Goal: Task Accomplishment & Management: Use online tool/utility

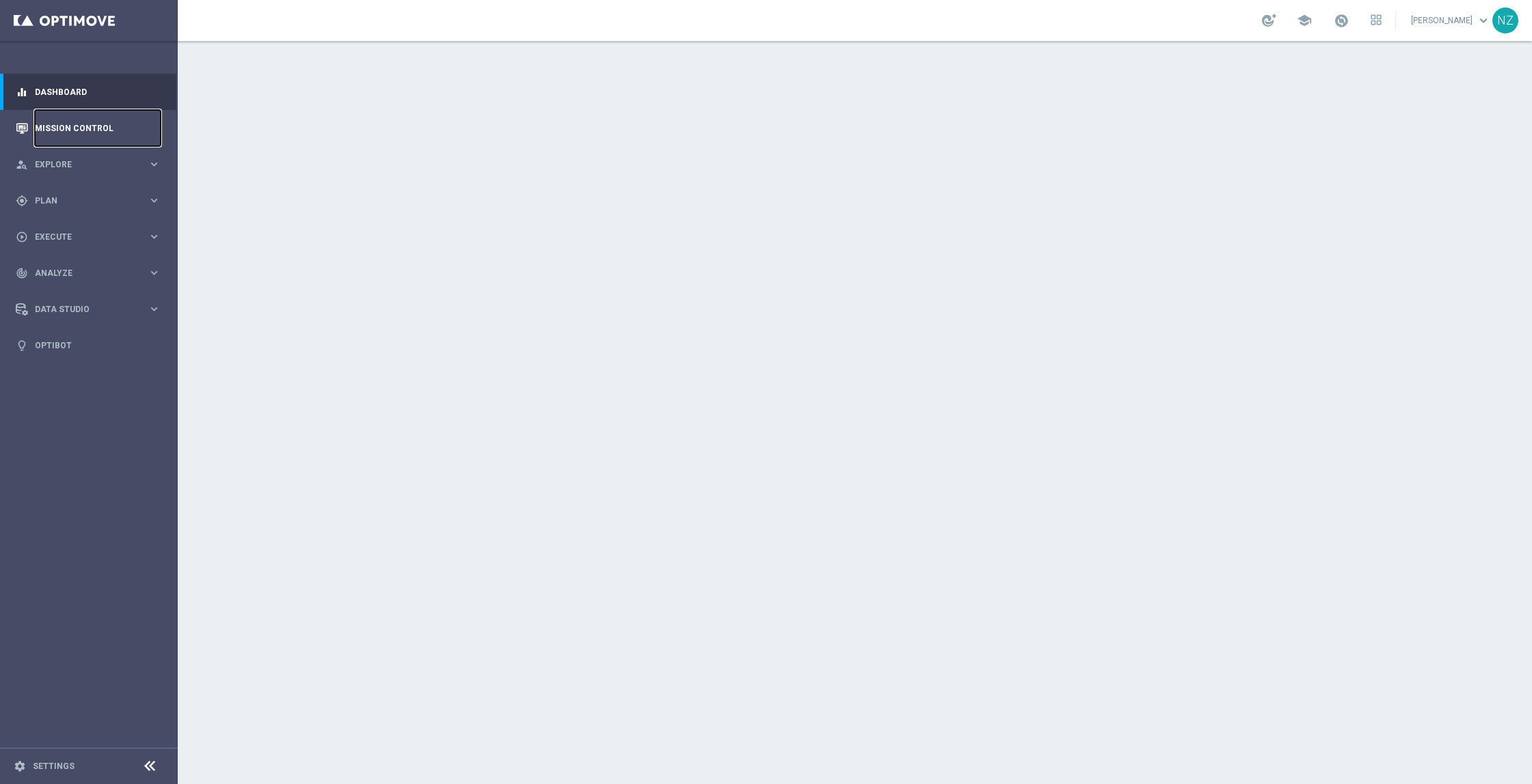
click at [78, 127] on link "Mission Control" at bounding box center [98, 128] width 126 height 36
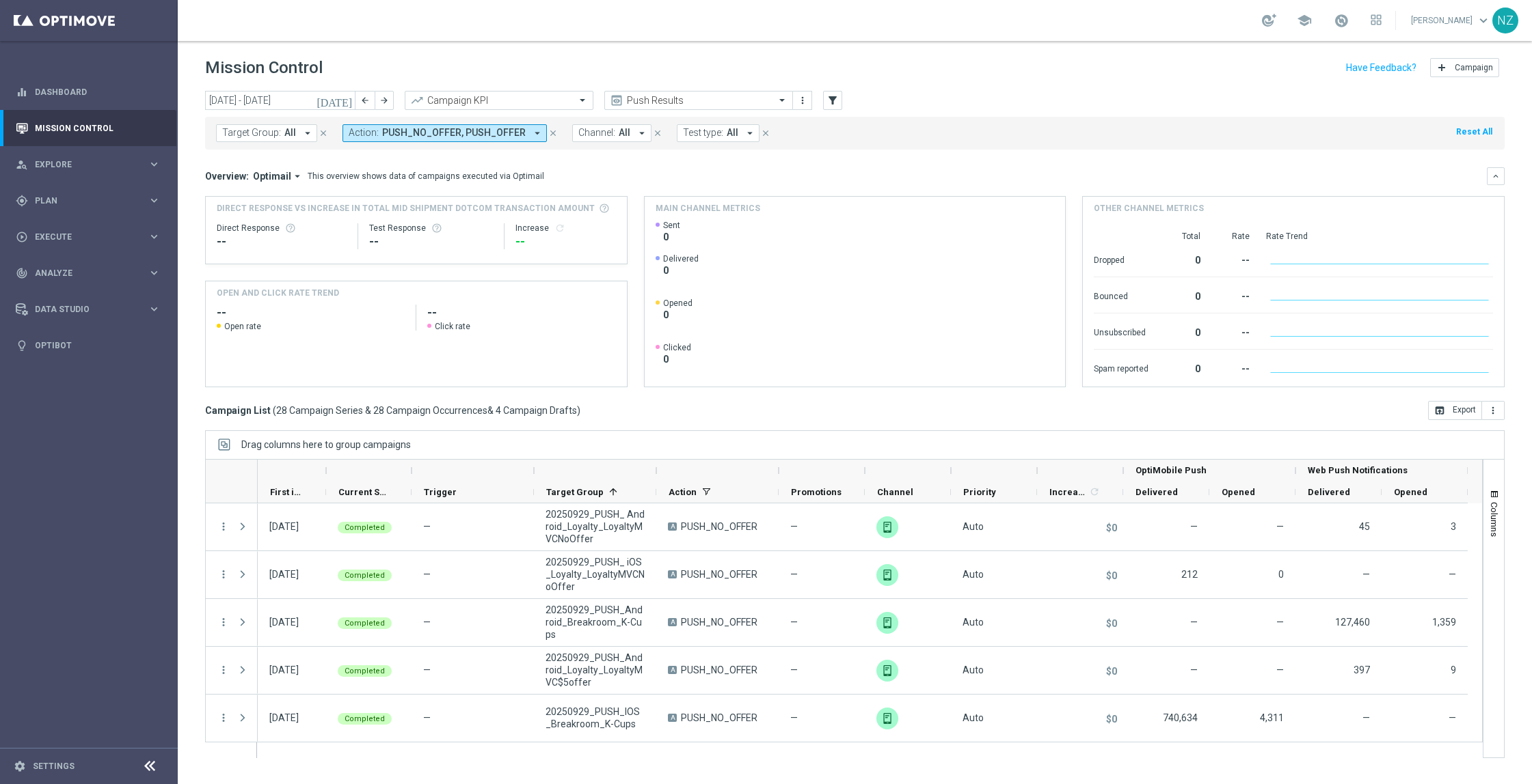
click at [972, 157] on mini-dashboard "Overview: Optimail arrow_drop_down This overview shows data of campaigns execut…" at bounding box center [854, 276] width 1299 height 252
click at [916, 140] on div "Target Group: All arrow_drop_down close Action: PUSH_NO_OFFER, PUSH_OFFER arrow…" at bounding box center [854, 133] width 1299 height 33
click at [964, 175] on div "Overview: Optimail arrow_drop_down This overview shows data of campaigns execut…" at bounding box center [845, 176] width 1281 height 12
click at [146, 202] on span "Plan" at bounding box center [92, 201] width 113 height 9
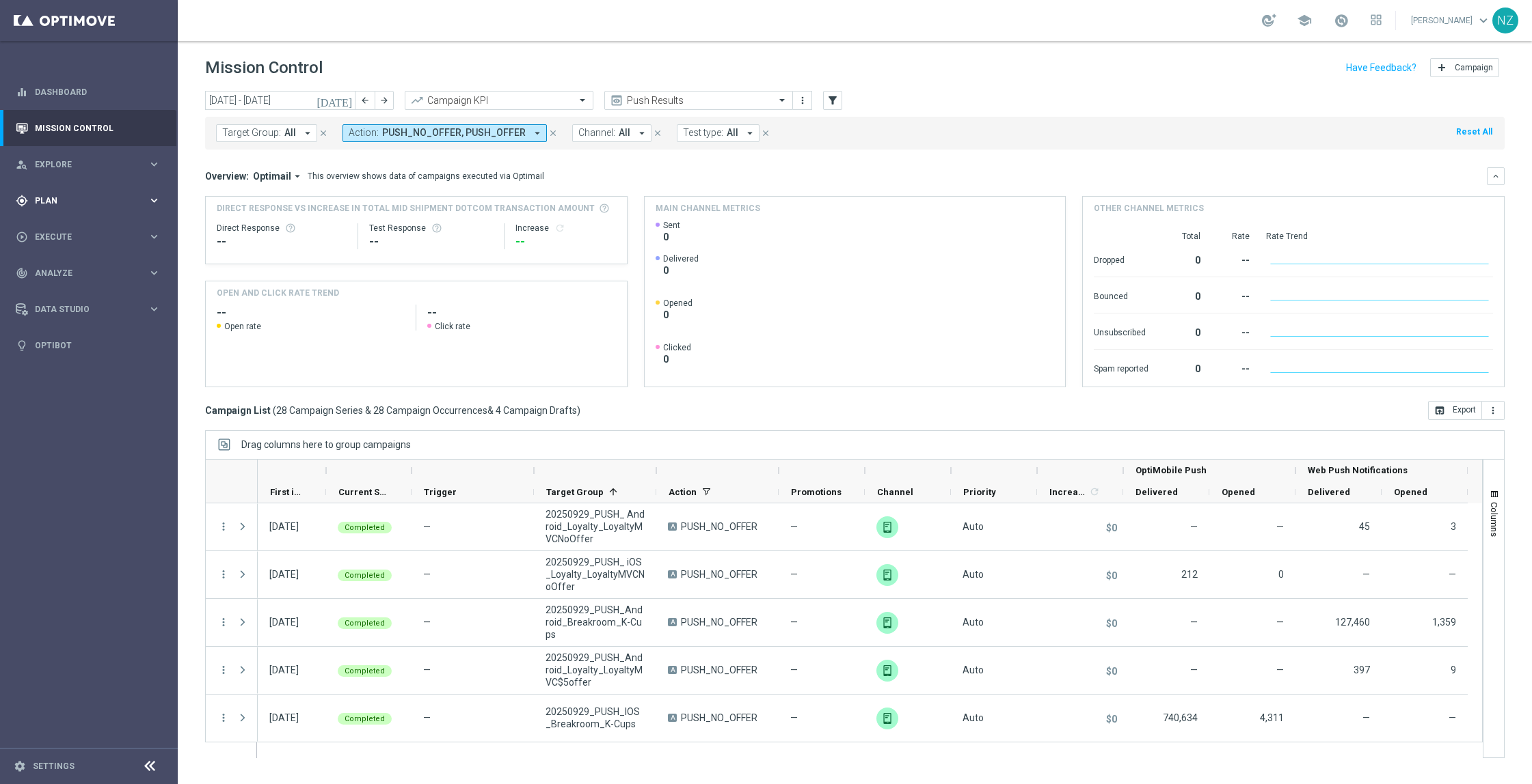
click at [71, 211] on div "gps_fixed Plan keyboard_arrow_right" at bounding box center [88, 200] width 176 height 36
click at [76, 232] on link "Target Groups" at bounding box center [89, 229] width 107 height 11
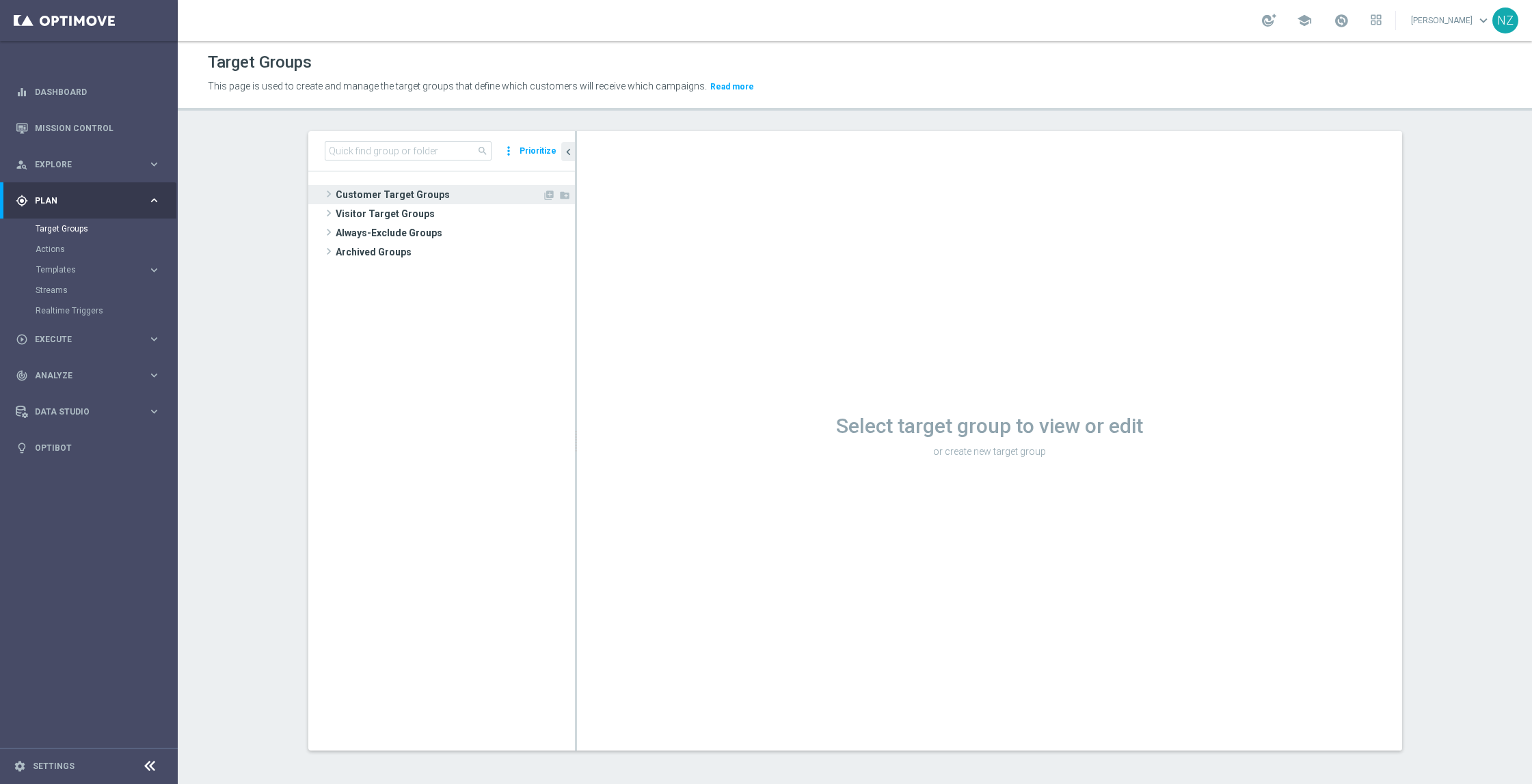
click at [367, 185] on span "Customer Target Groups" at bounding box center [438, 194] width 206 height 19
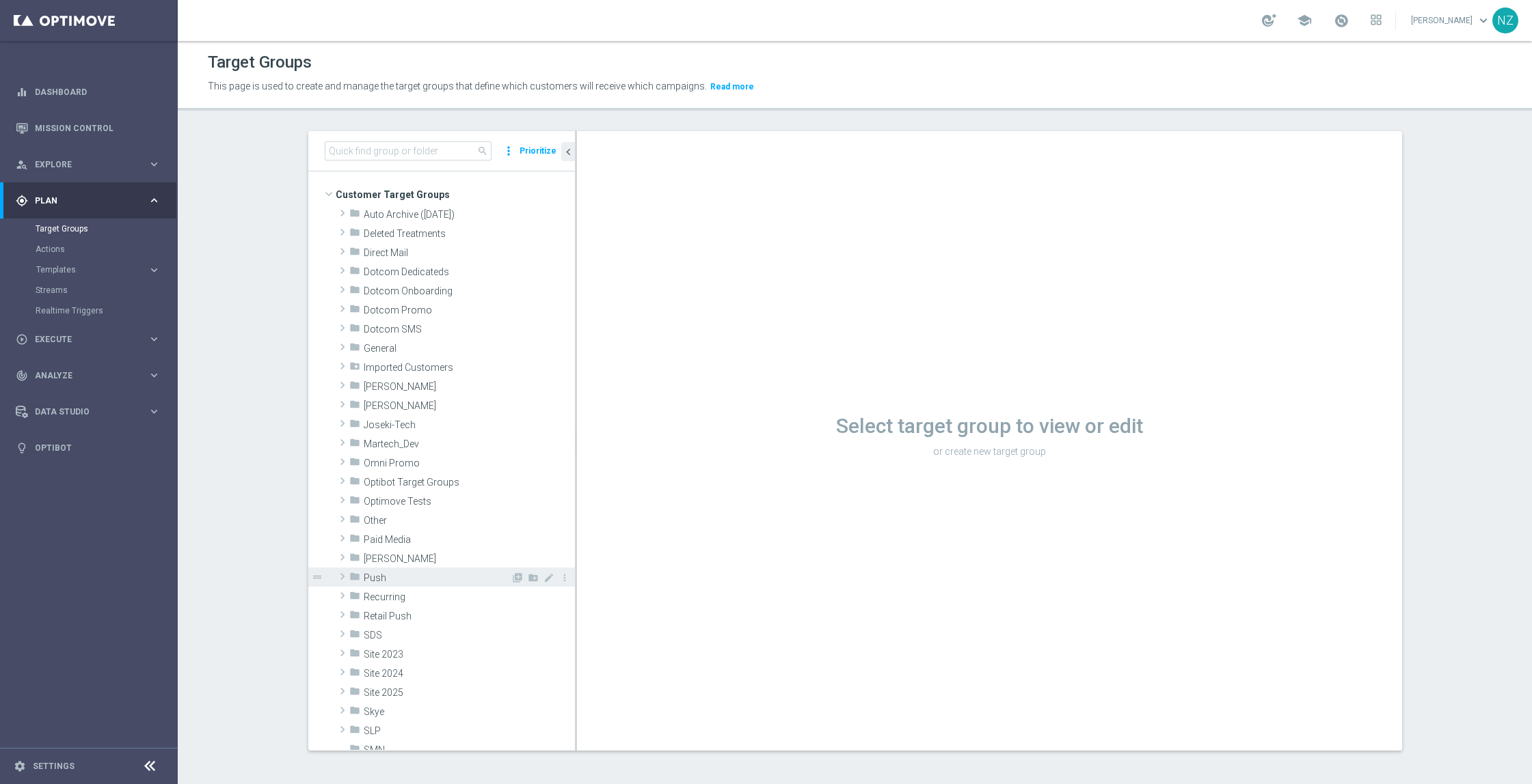
click at [377, 581] on span "Push" at bounding box center [438, 579] width 147 height 12
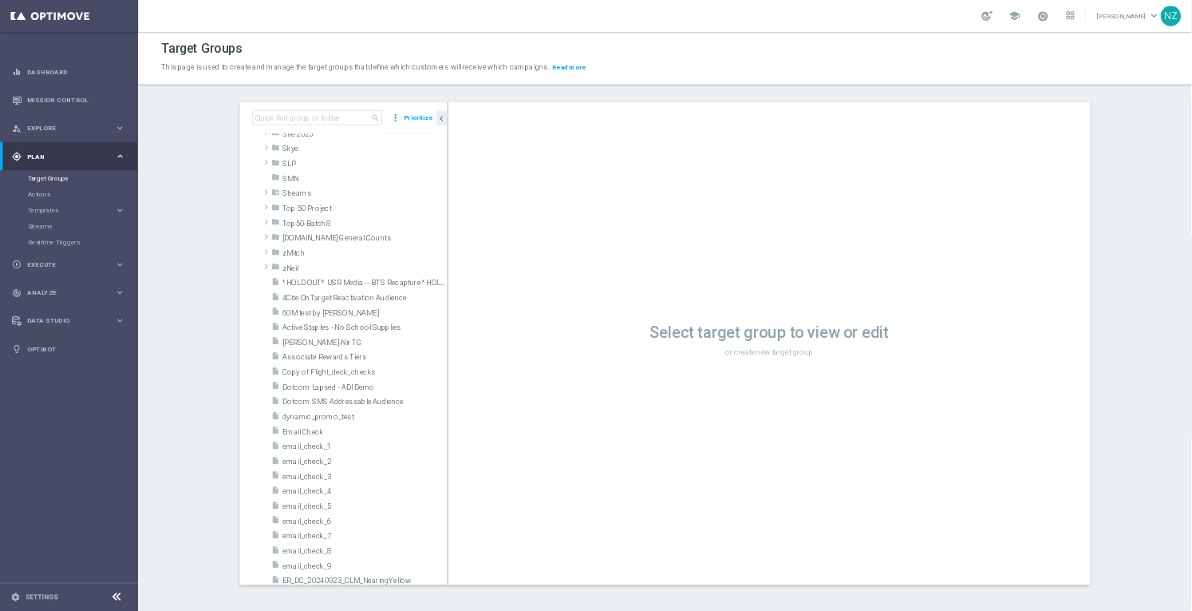
scroll to position [293, 0]
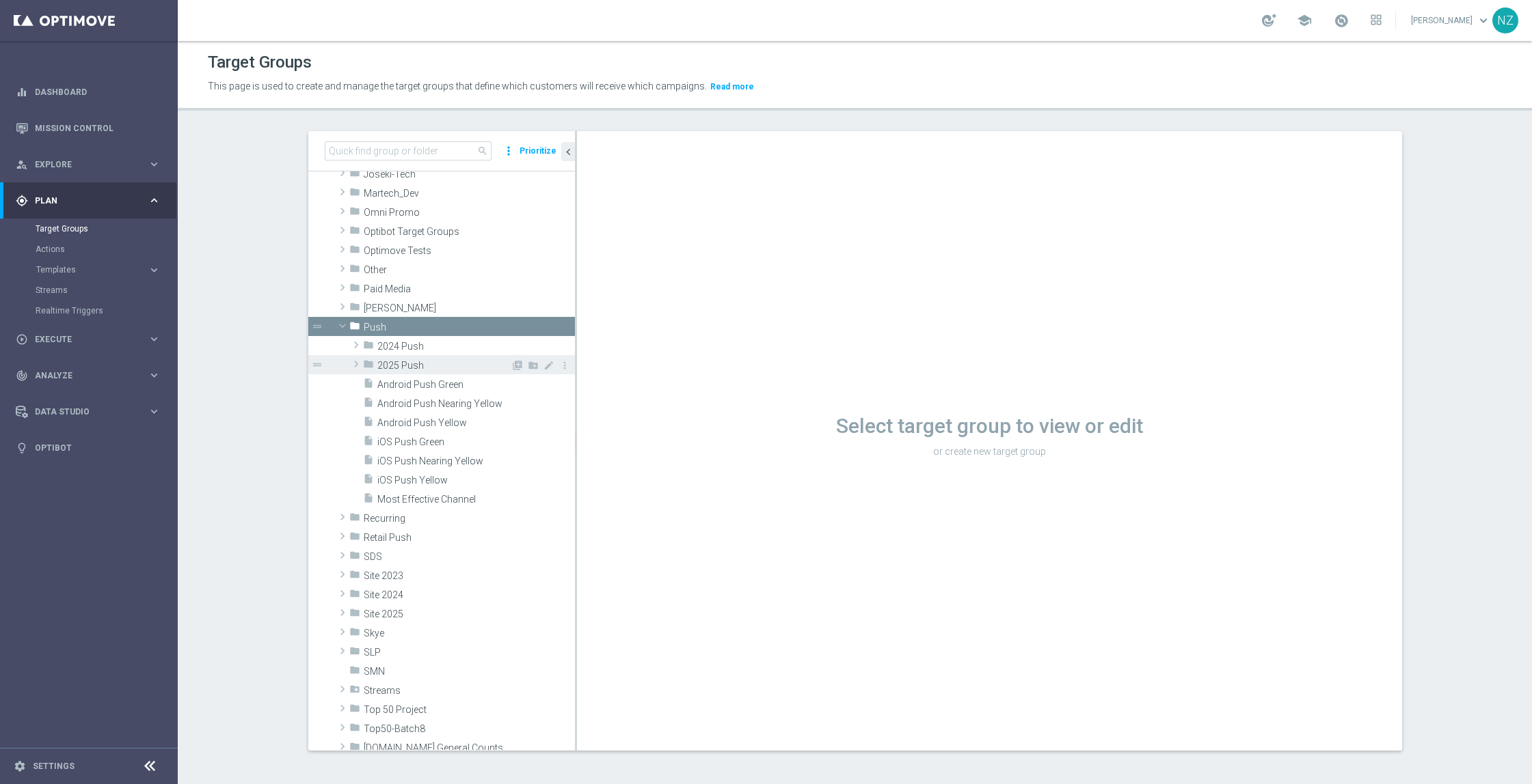
click at [398, 367] on span "2025 Push" at bounding box center [444, 366] width 134 height 12
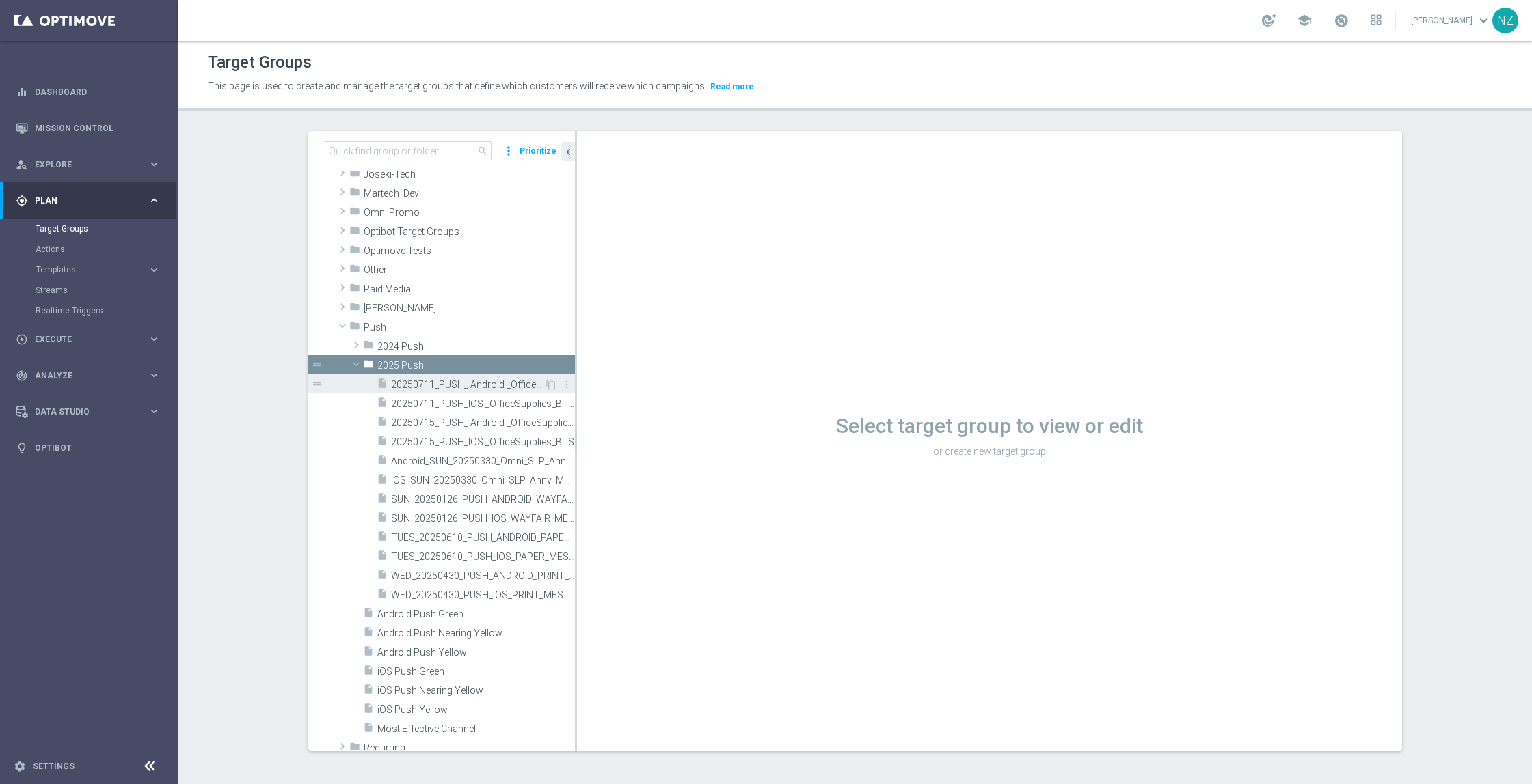
click at [434, 379] on span "20250711_PUSH_ Android _OfficeSupplies_BTS30%BIP" at bounding box center [468, 385] width 153 height 12
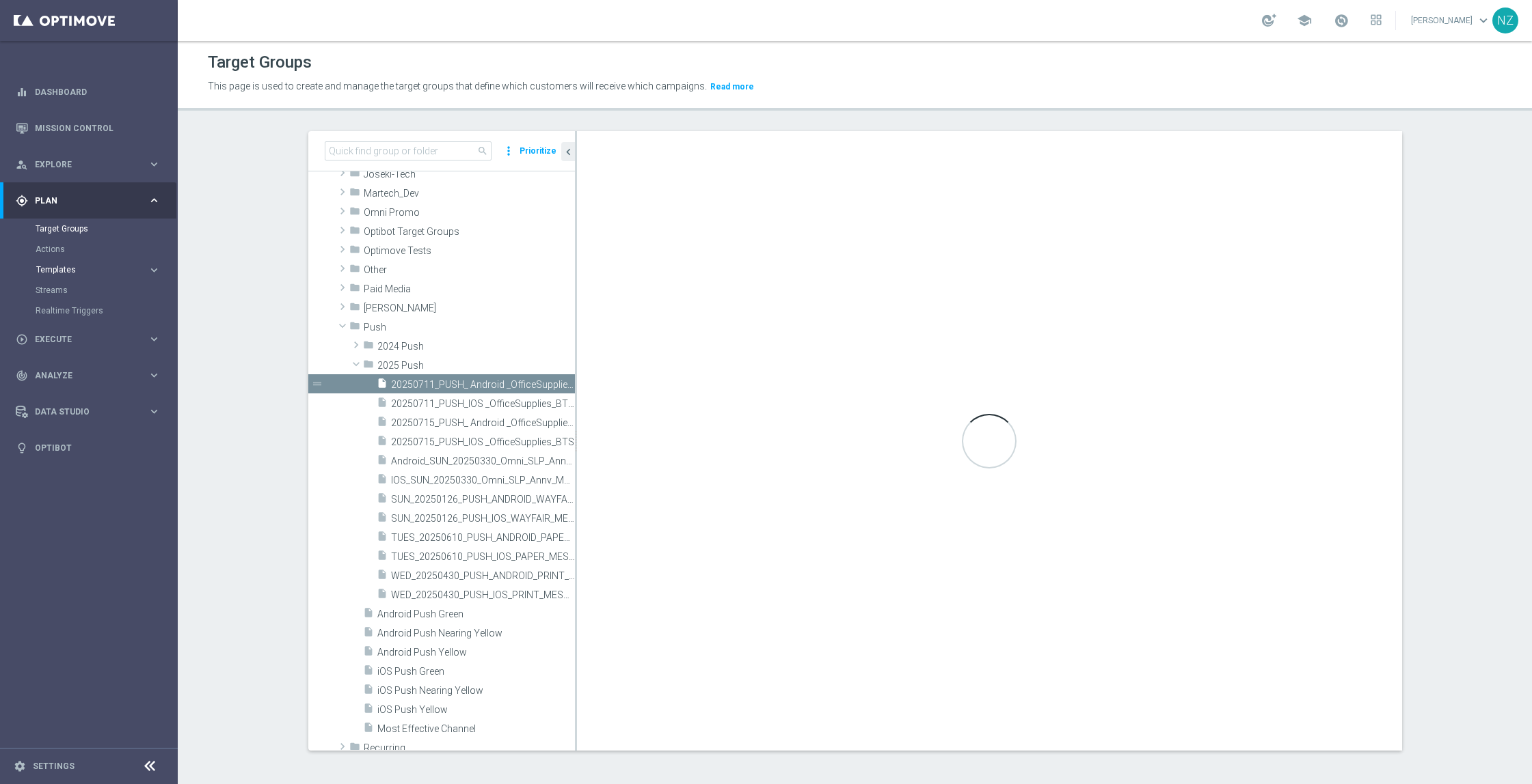
click at [72, 270] on span "Templates" at bounding box center [85, 270] width 98 height 9
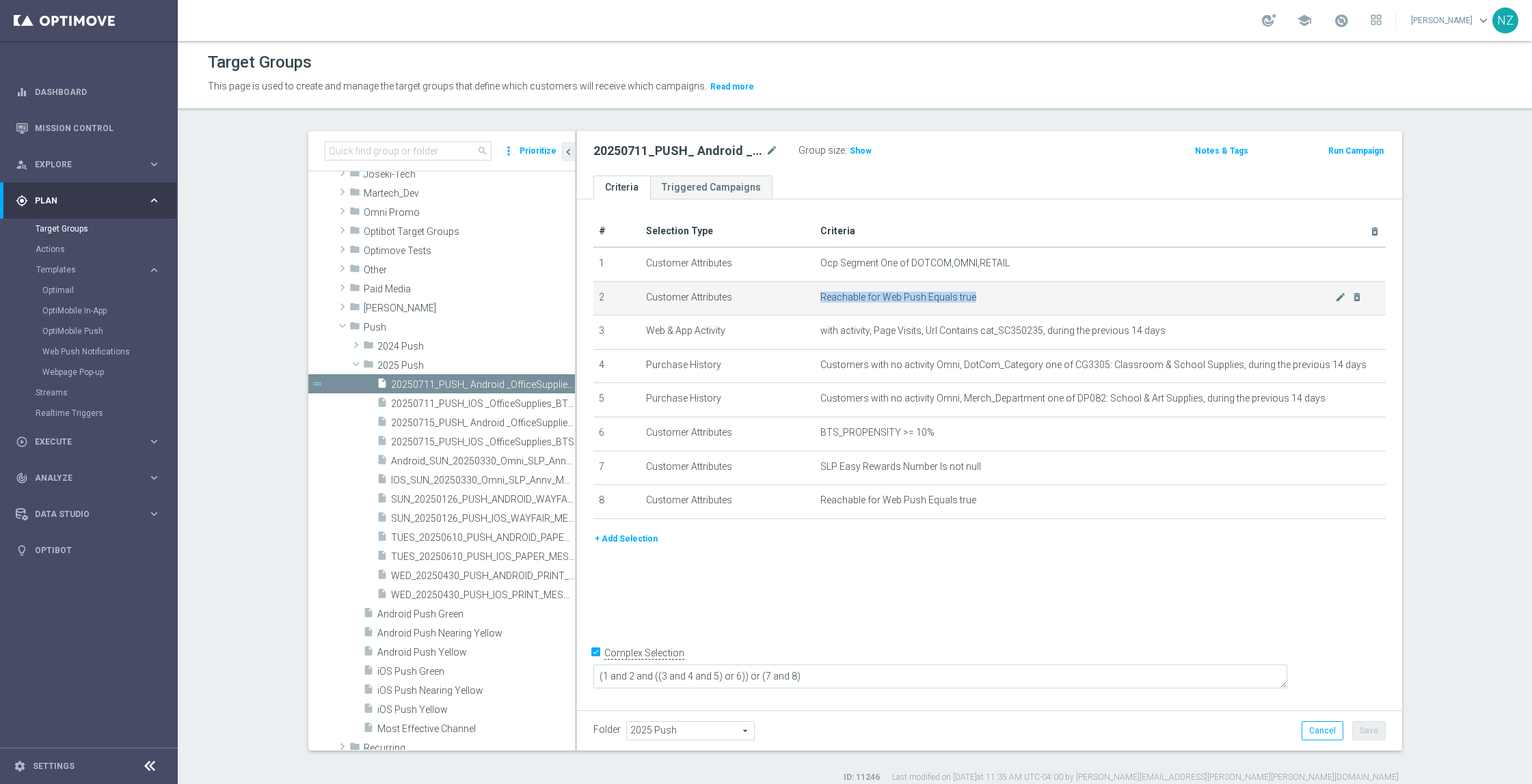
drag, startPoint x: 811, startPoint y: 296, endPoint x: 972, endPoint y: 294, distance: 161.0
click at [972, 294] on td "Reachable for Web Push Equals true mode_edit delete_forever" at bounding box center [1100, 299] width 570 height 34
click at [1456, 367] on section "search more_vert Prioritize Customer Target Groups library_add create_new_folder" at bounding box center [855, 457] width 1354 height 652
click at [73, 329] on link "OptiMobile Push" at bounding box center [92, 331] width 100 height 11
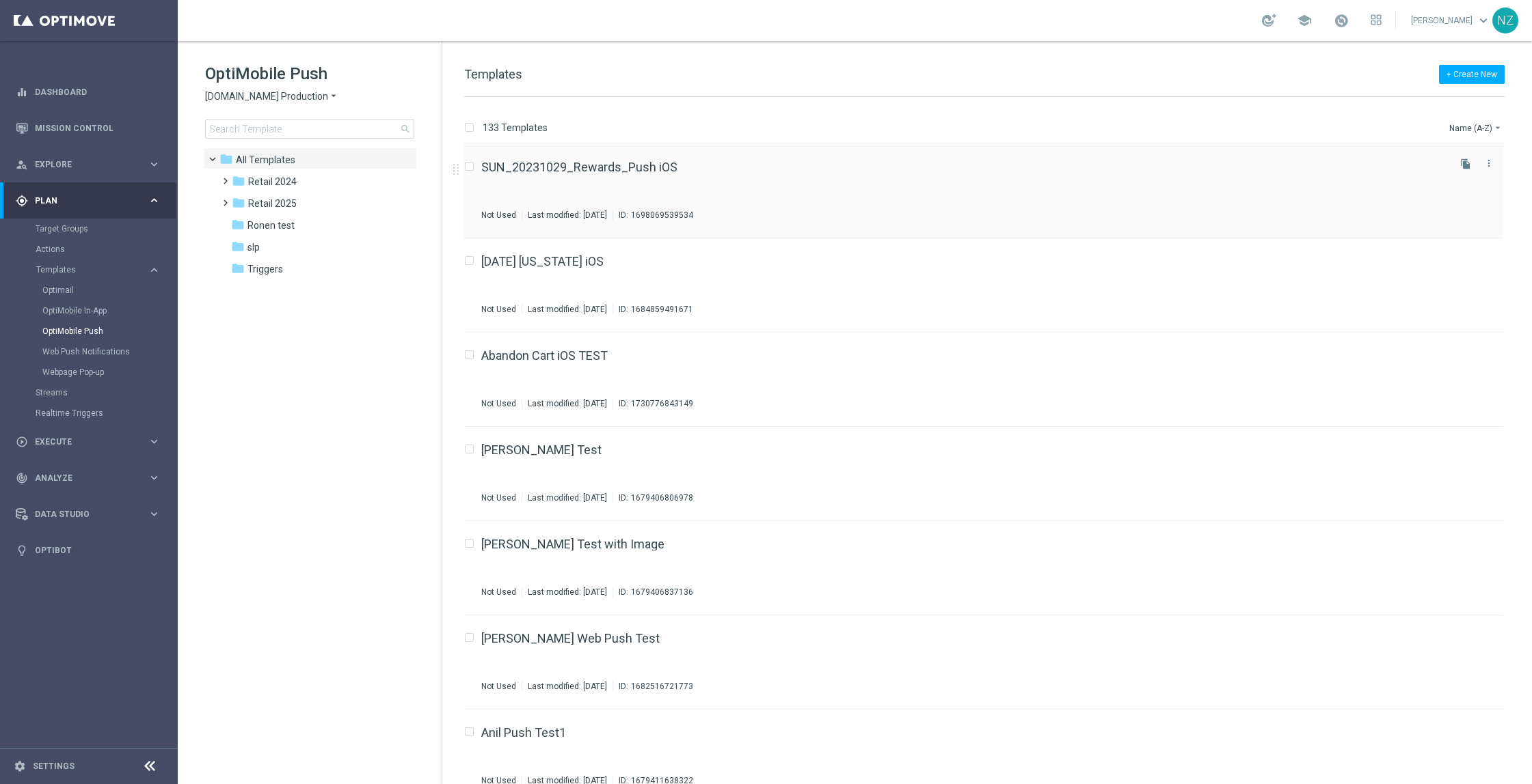
click at [849, 206] on div "SUN_20231029_Rewards_Push iOS Not Used Last modified: [DATE] ID: 1698069539534" at bounding box center [963, 190] width 964 height 59
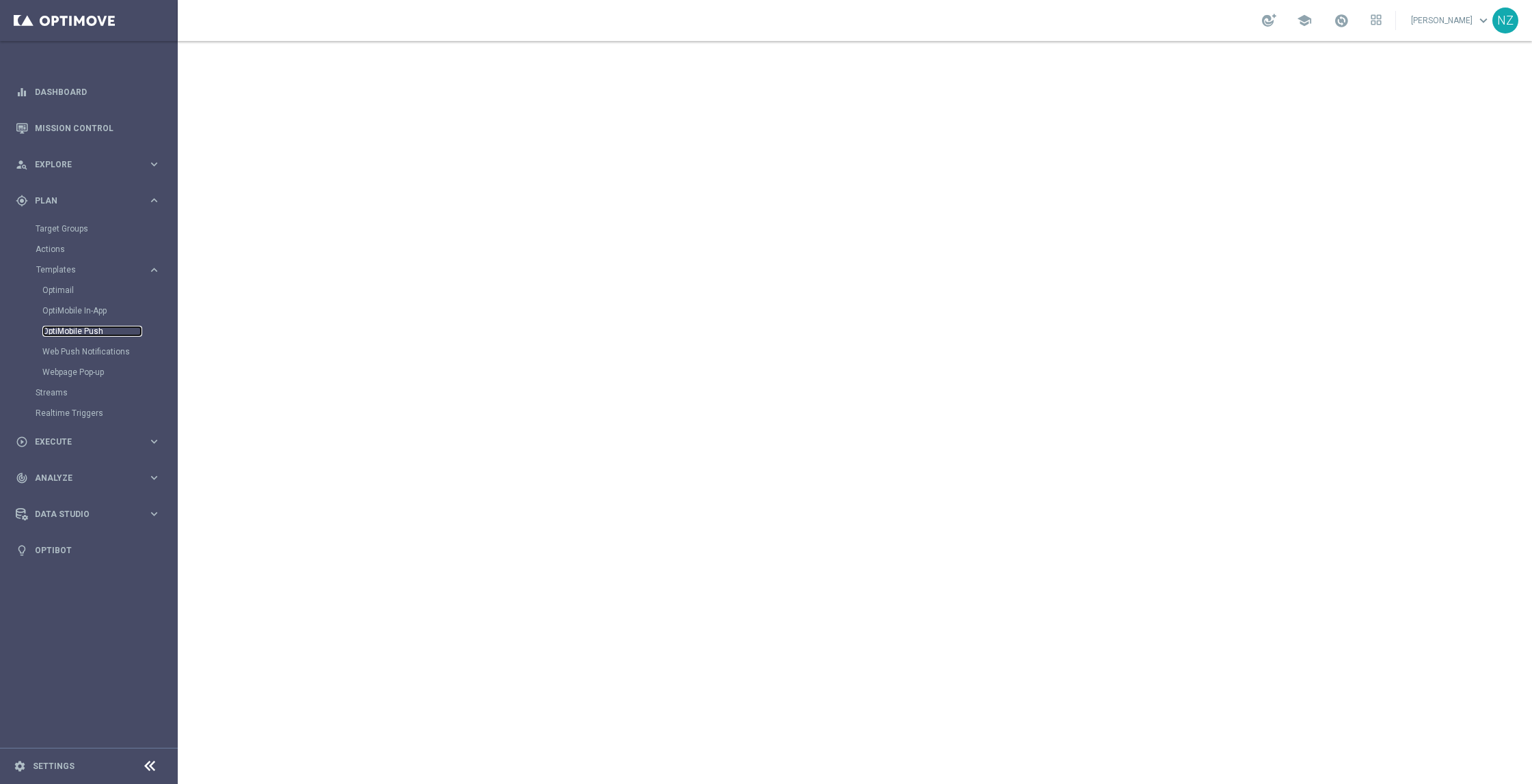
click at [88, 327] on link "OptiMobile Push" at bounding box center [92, 331] width 100 height 11
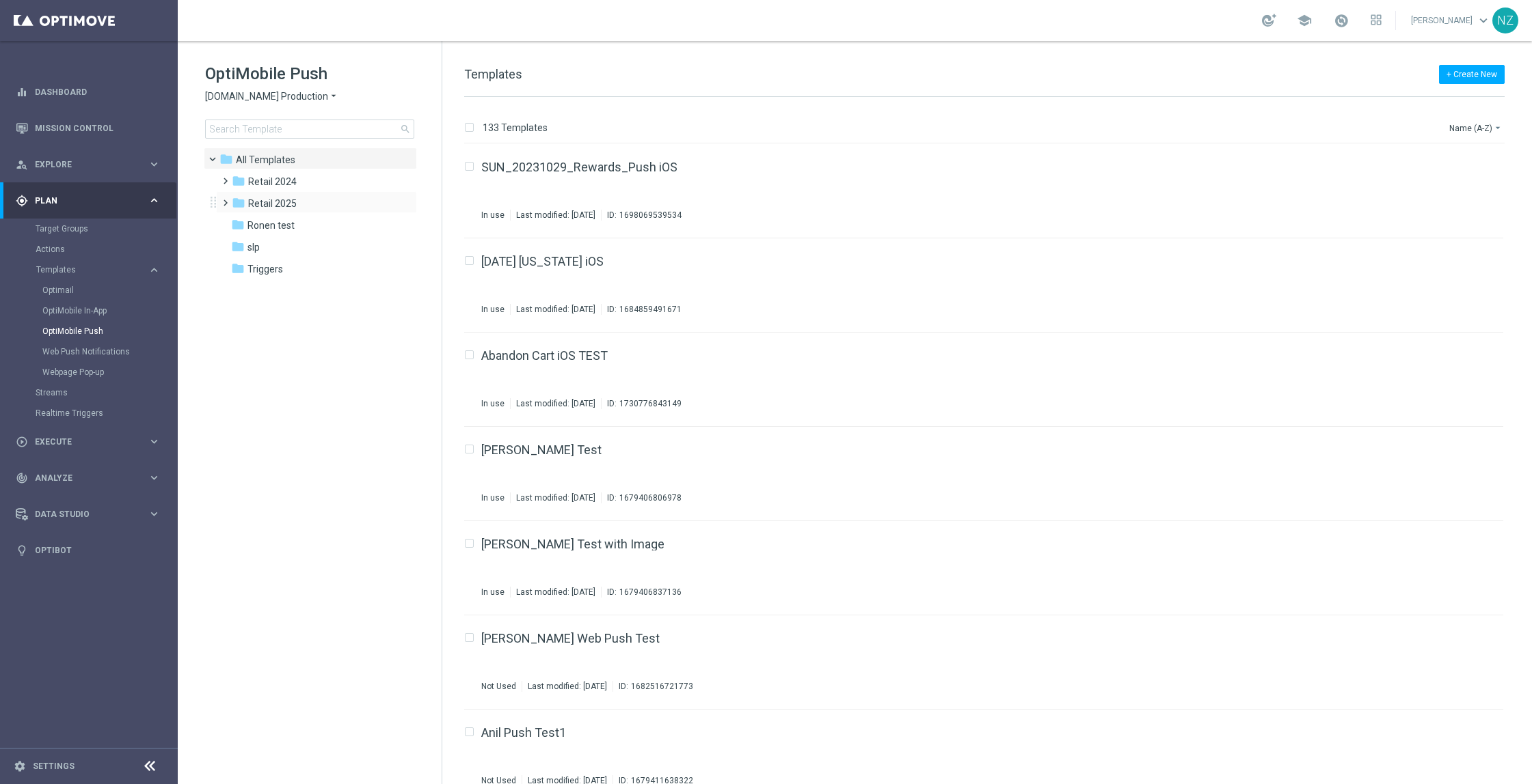
click at [225, 199] on span at bounding box center [222, 197] width 6 height 5
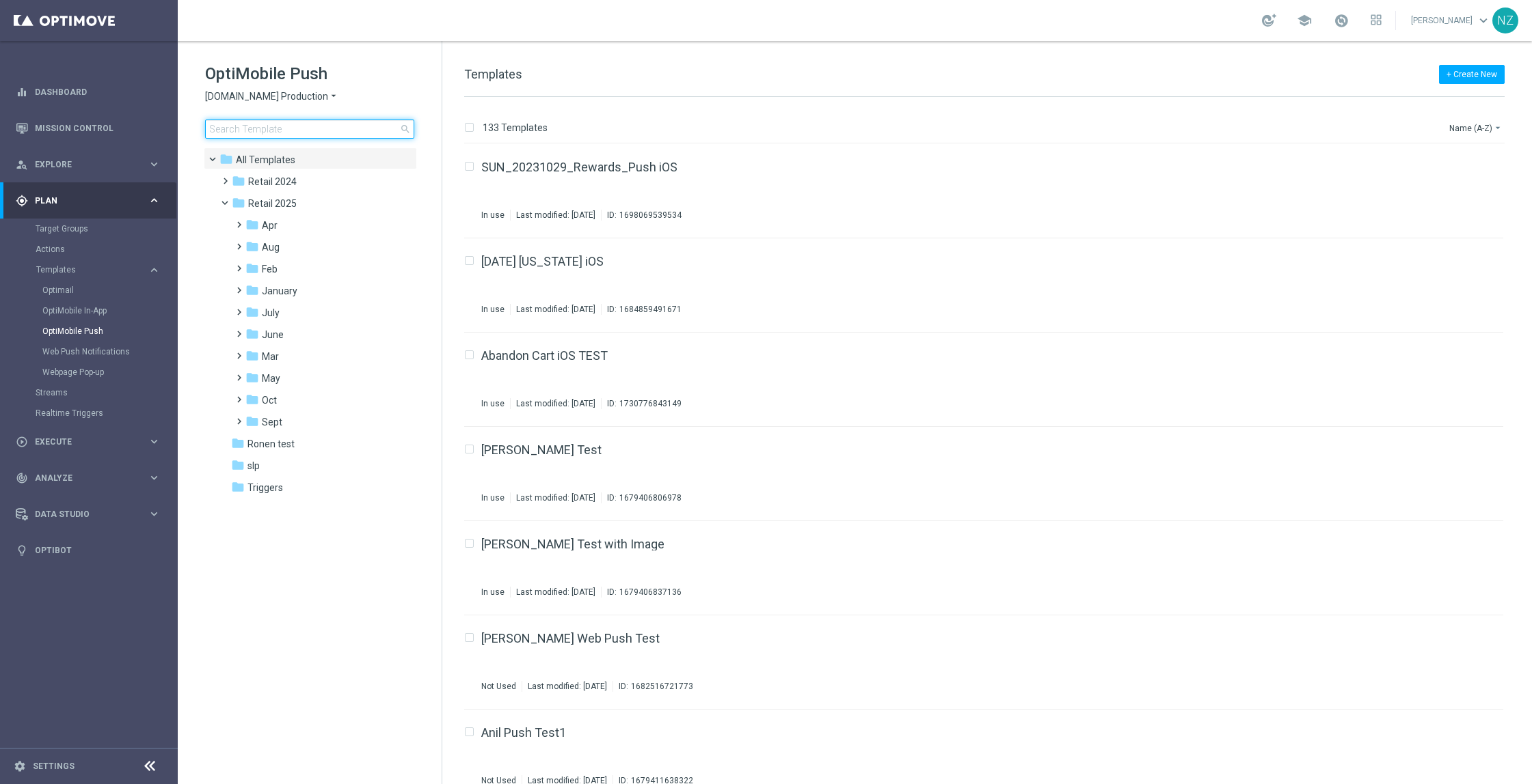
click at [253, 134] on input at bounding box center [309, 129] width 209 height 19
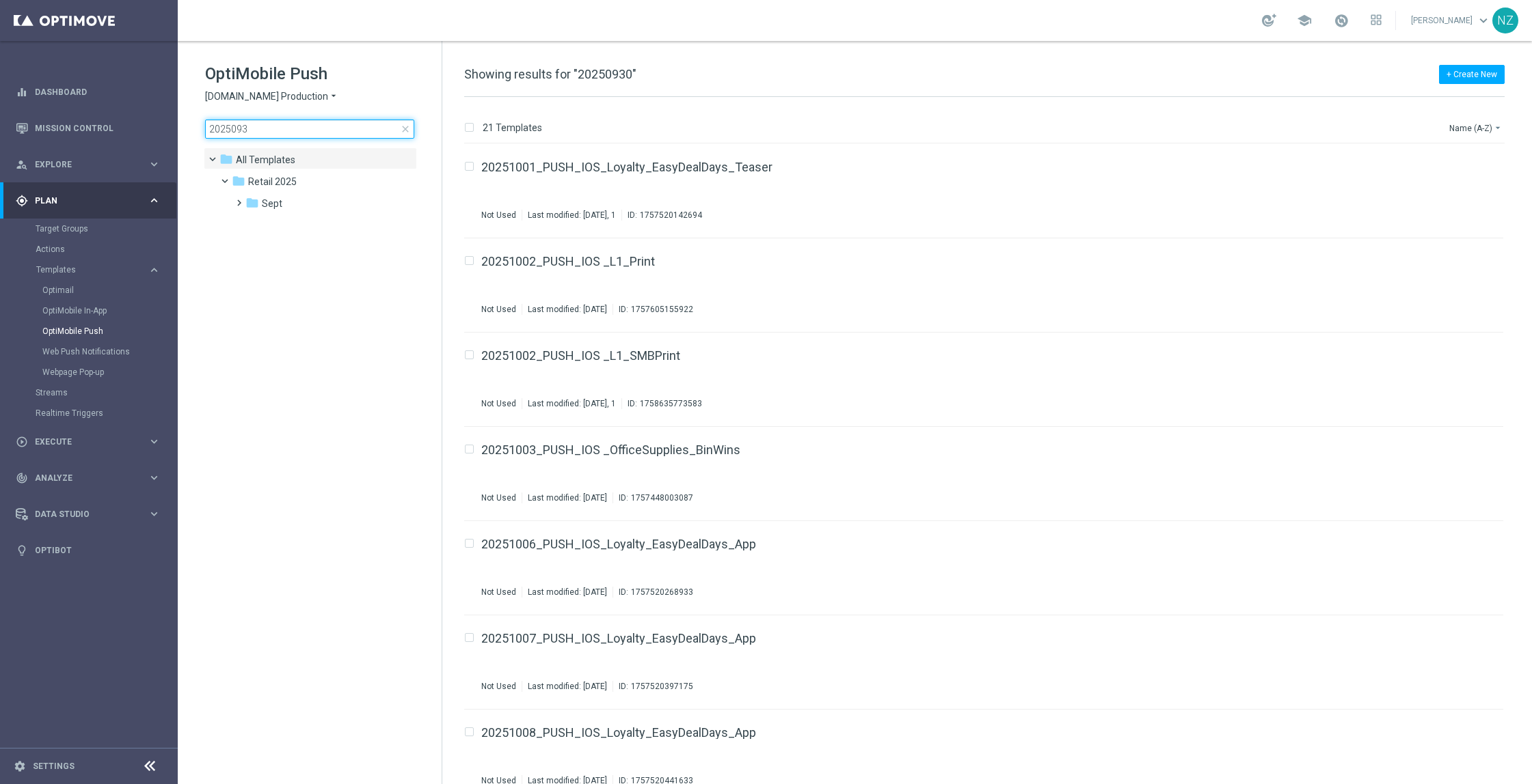
type input "20250930"
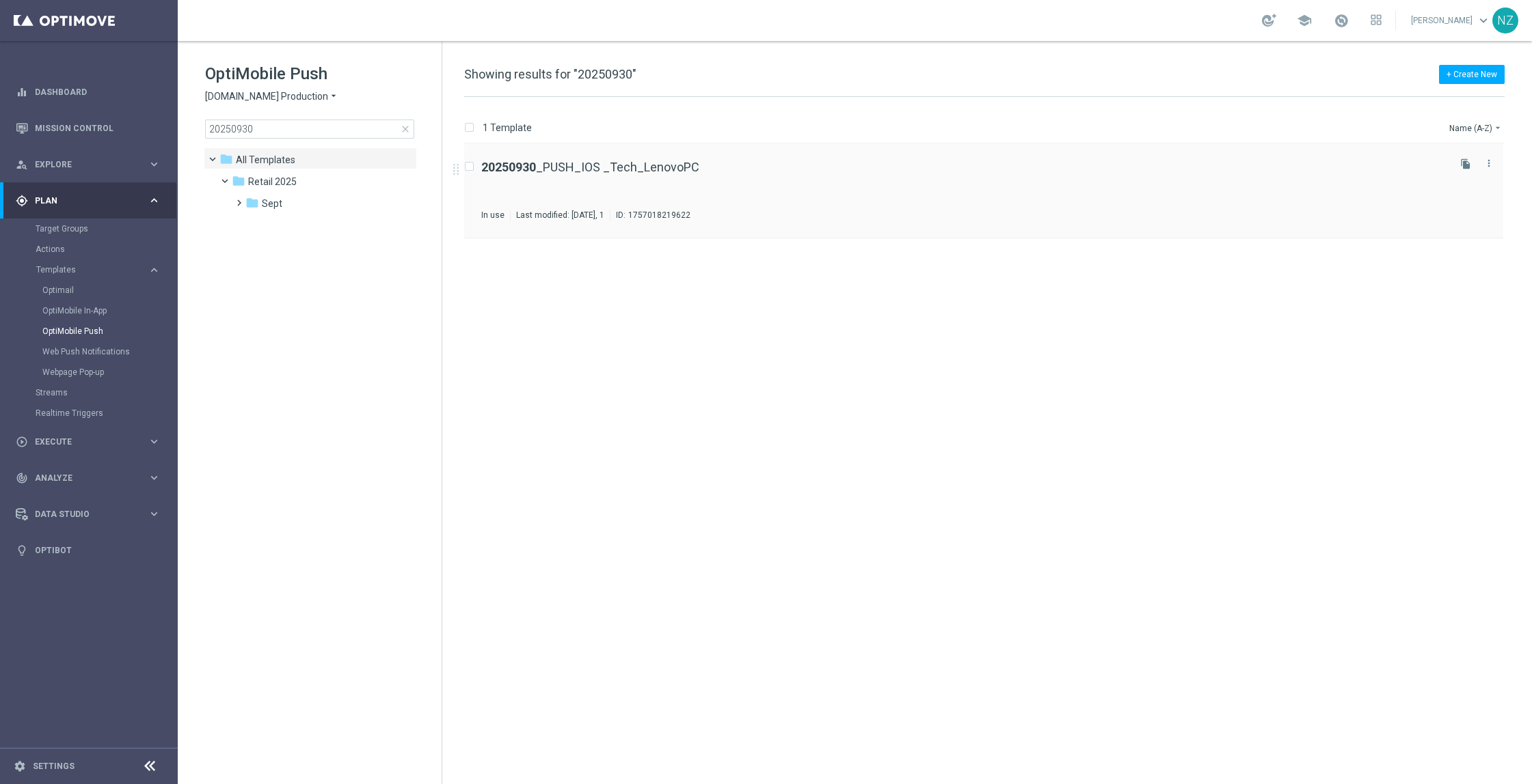
click at [881, 191] on div "20250930 _PUSH_IOS _Tech_LenovoPC In use Last modified: [DATE], 1 ID: 175701821…" at bounding box center [963, 190] width 964 height 59
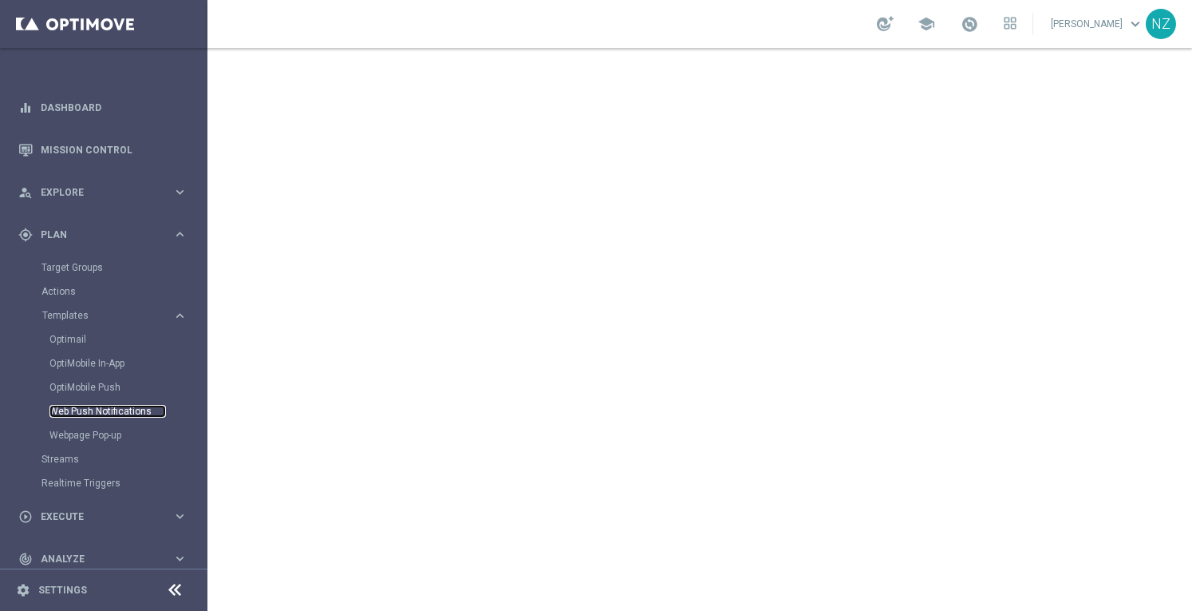
click at [101, 413] on link "Web Push Notifications" at bounding box center [107, 411] width 117 height 13
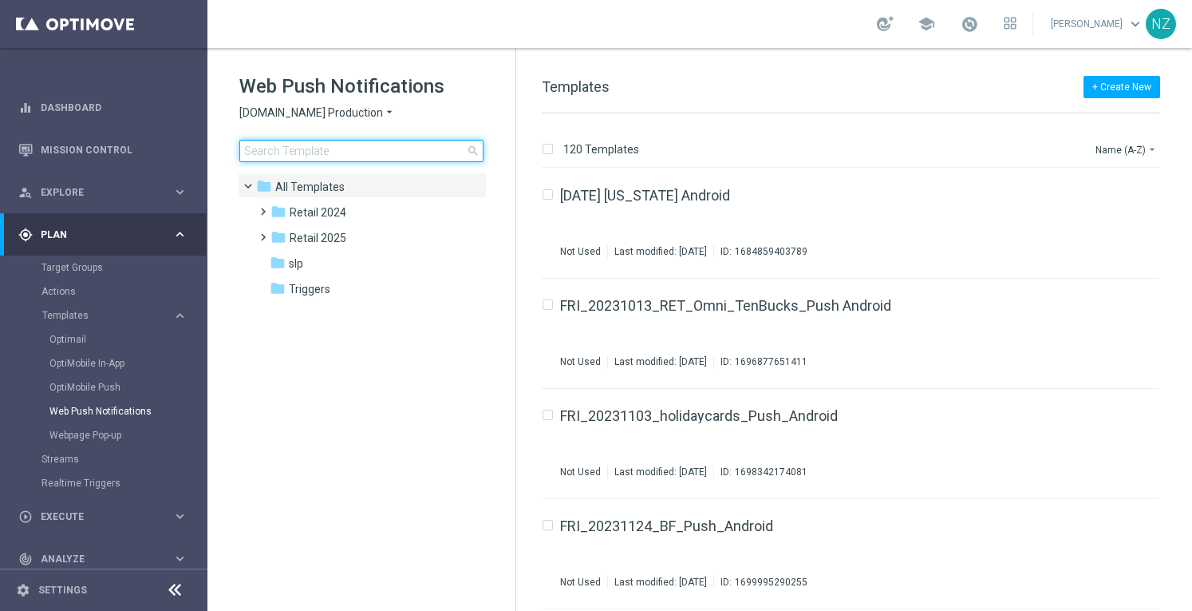
click at [297, 148] on input at bounding box center [361, 151] width 244 height 22
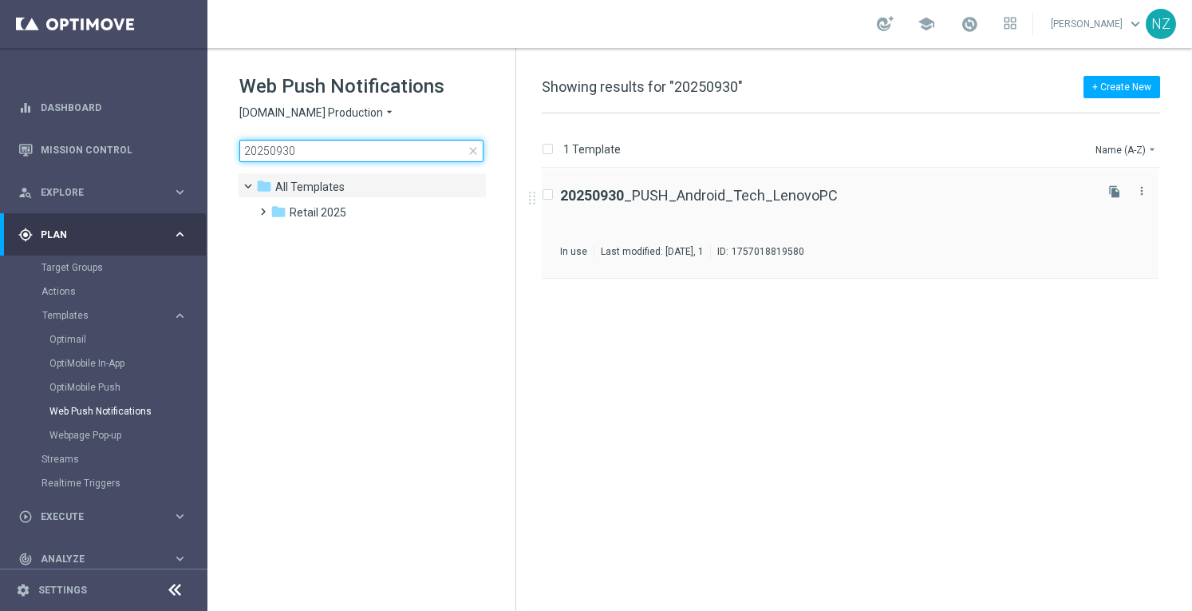
type input "20250930"
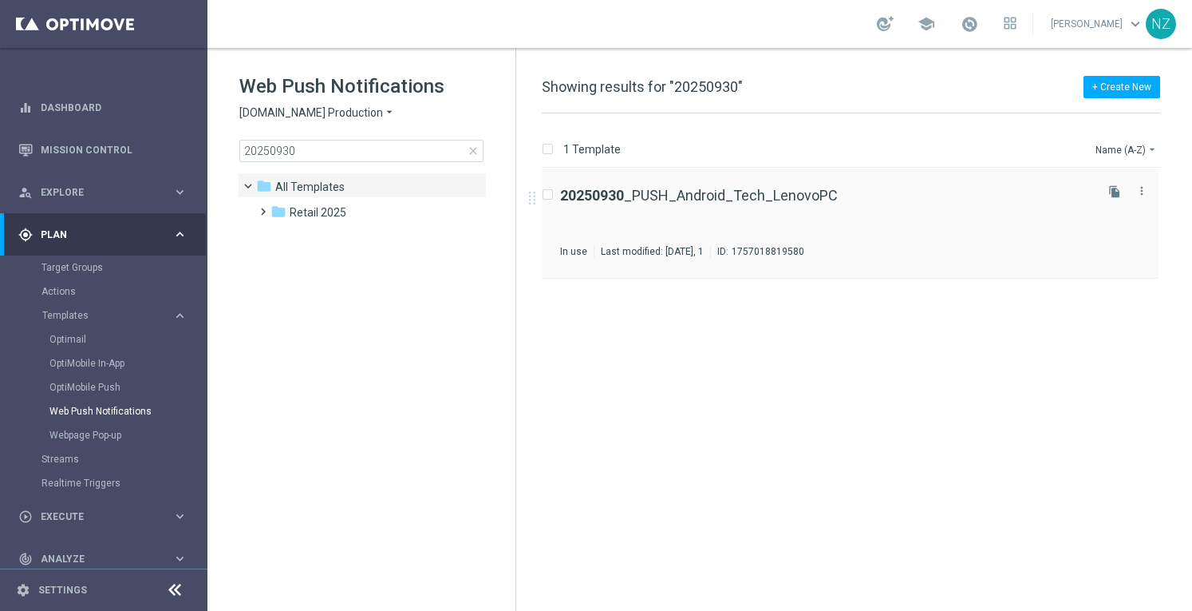
click at [935, 223] on div "20250930 _PUSH_Android_Tech_LenovoPC In use Last modified: [DATE], 1 ID: 175701…" at bounding box center [826, 222] width 532 height 69
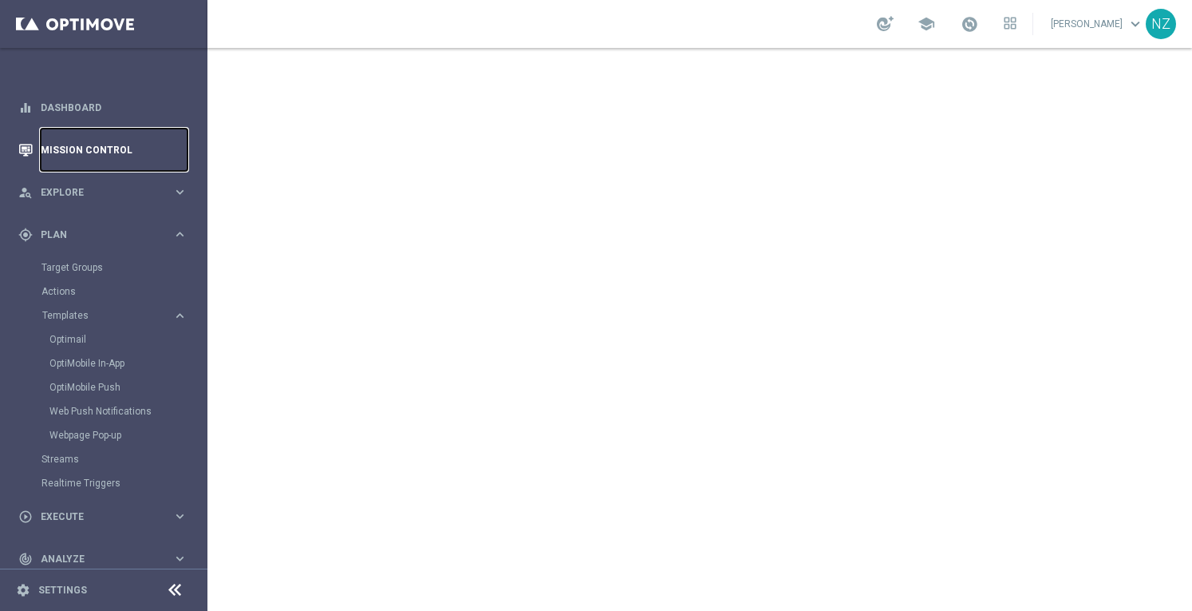
click at [112, 144] on link "Mission Control" at bounding box center [114, 149] width 147 height 42
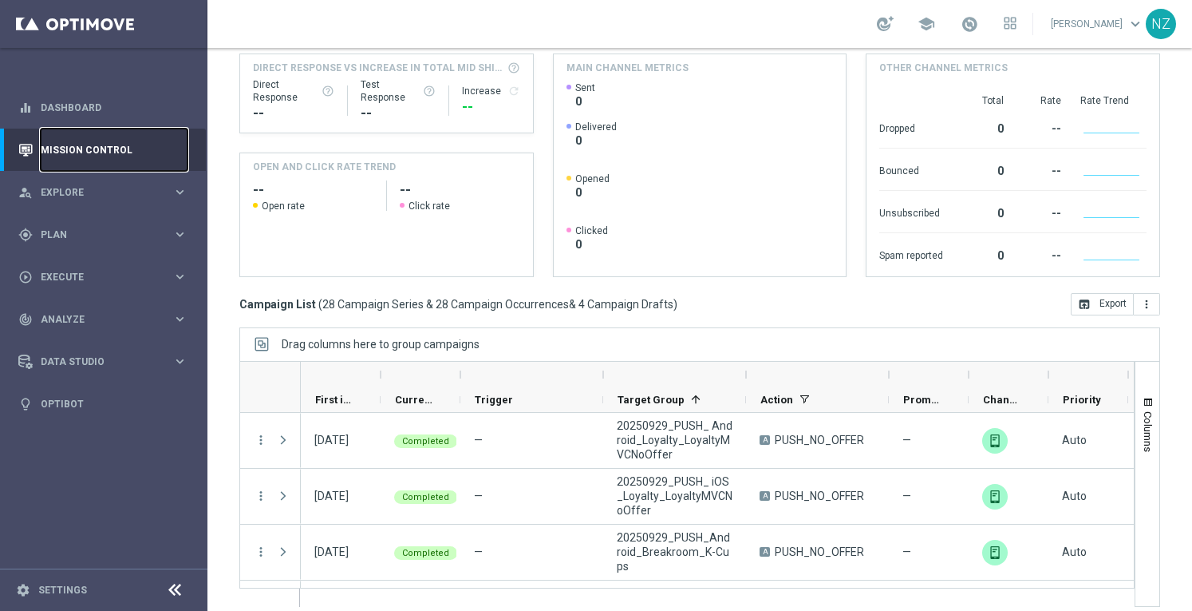
scroll to position [186, 0]
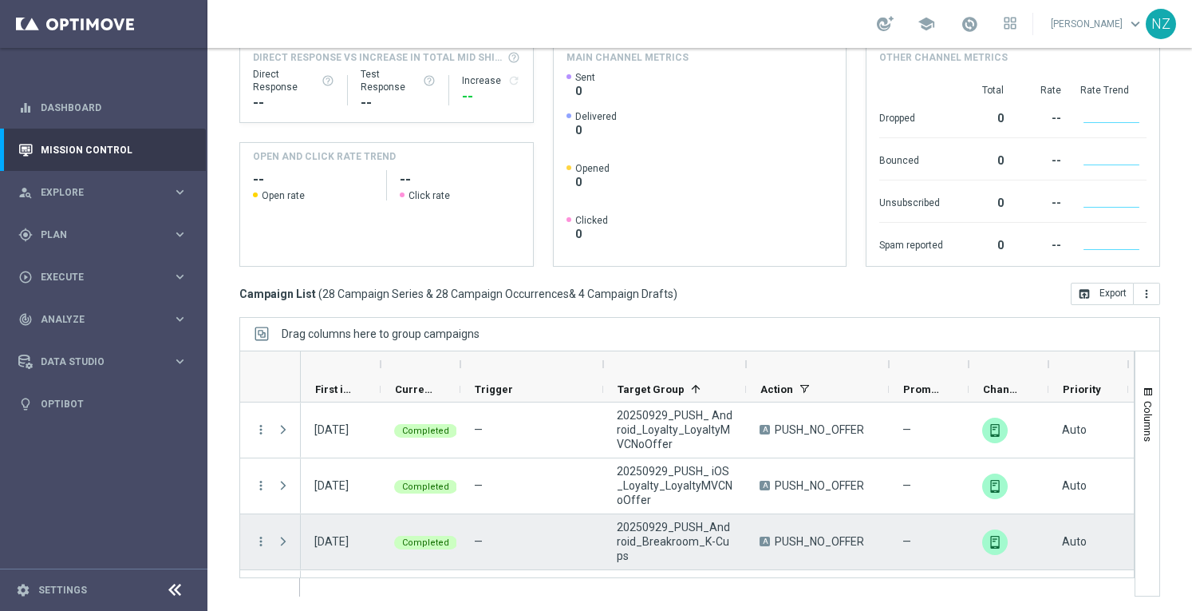
click at [252, 534] on div "more_vert" at bounding box center [254, 541] width 29 height 55
click at [257, 539] on icon "more_vert" at bounding box center [261, 541] width 14 height 14
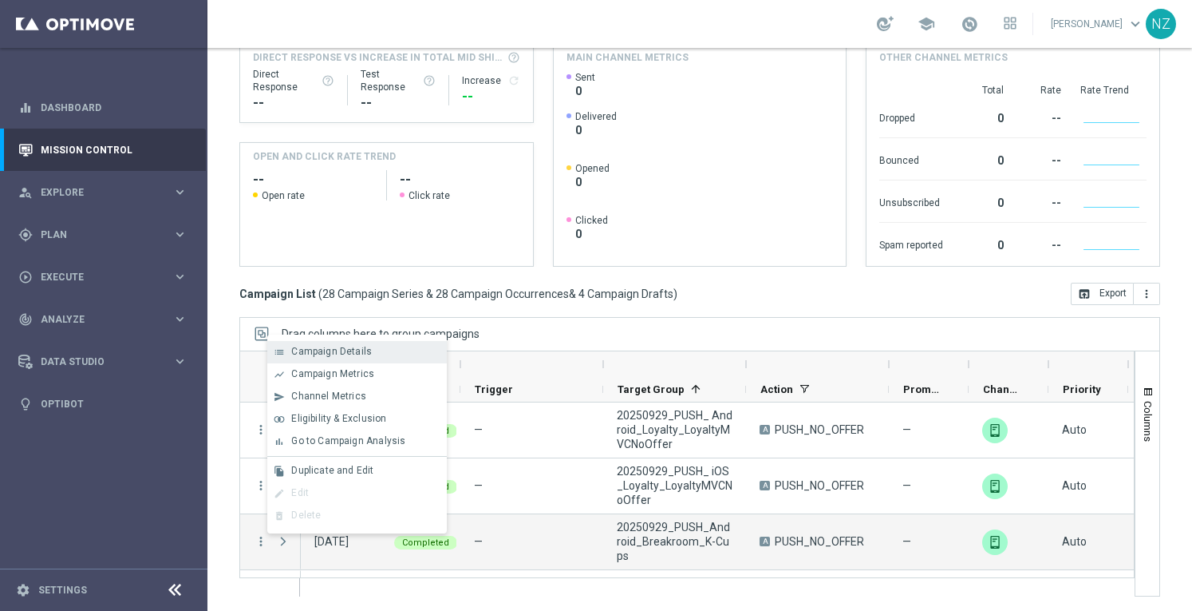
click at [337, 350] on span "Campaign Details" at bounding box center [331, 351] width 81 height 11
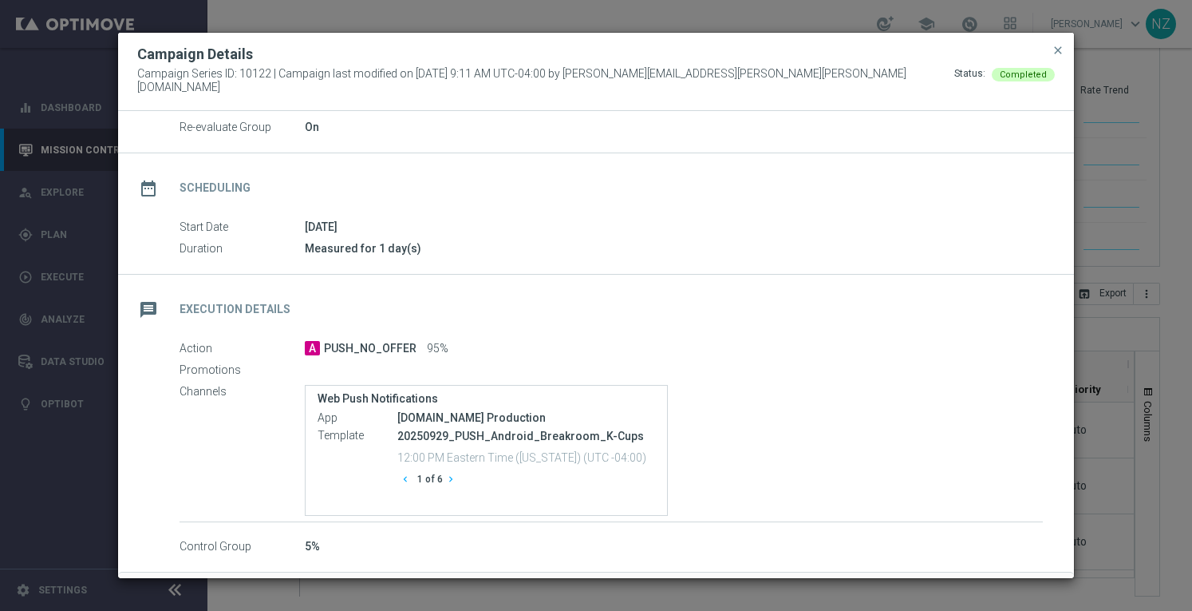
scroll to position [161, 0]
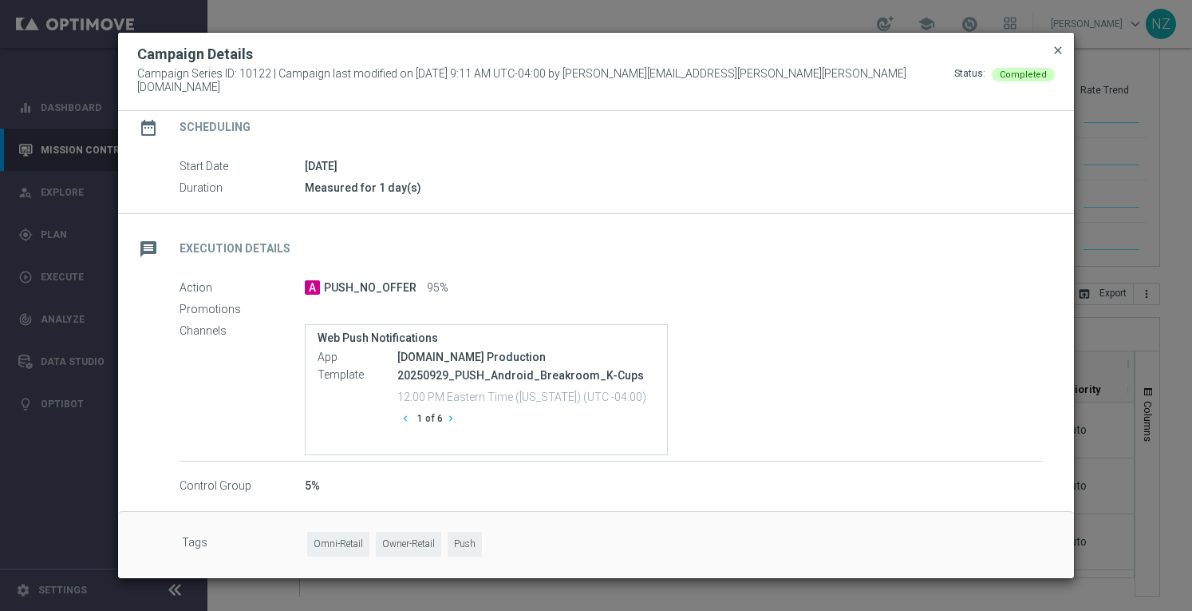
click at [1054, 57] on span "close" at bounding box center [1058, 50] width 13 height 13
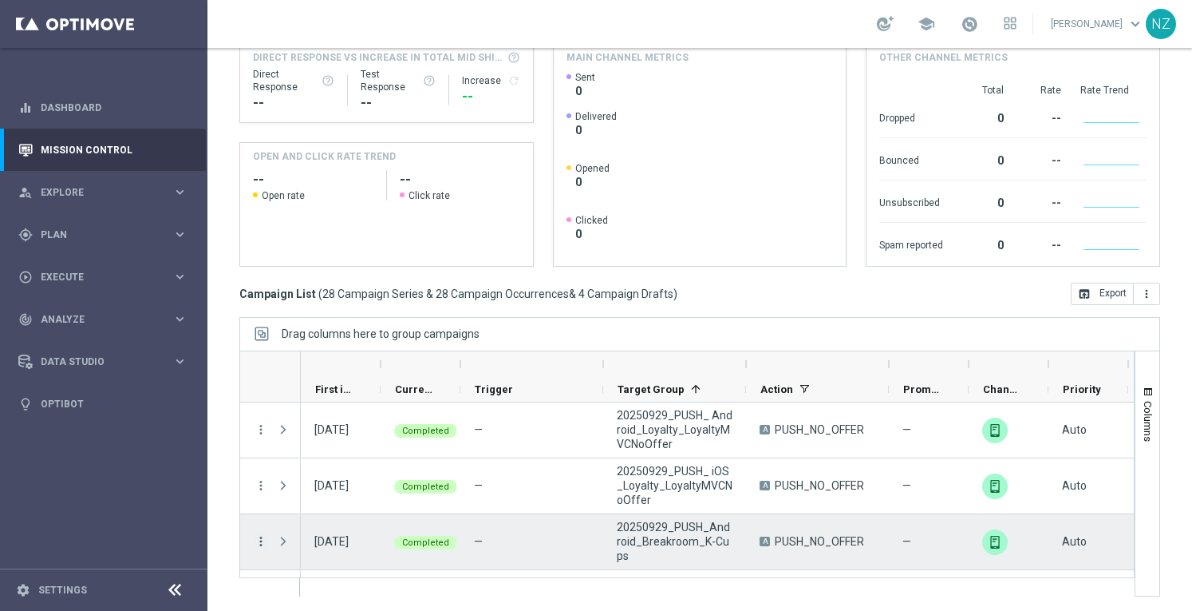
click at [257, 536] on icon "more_vert" at bounding box center [261, 541] width 14 height 14
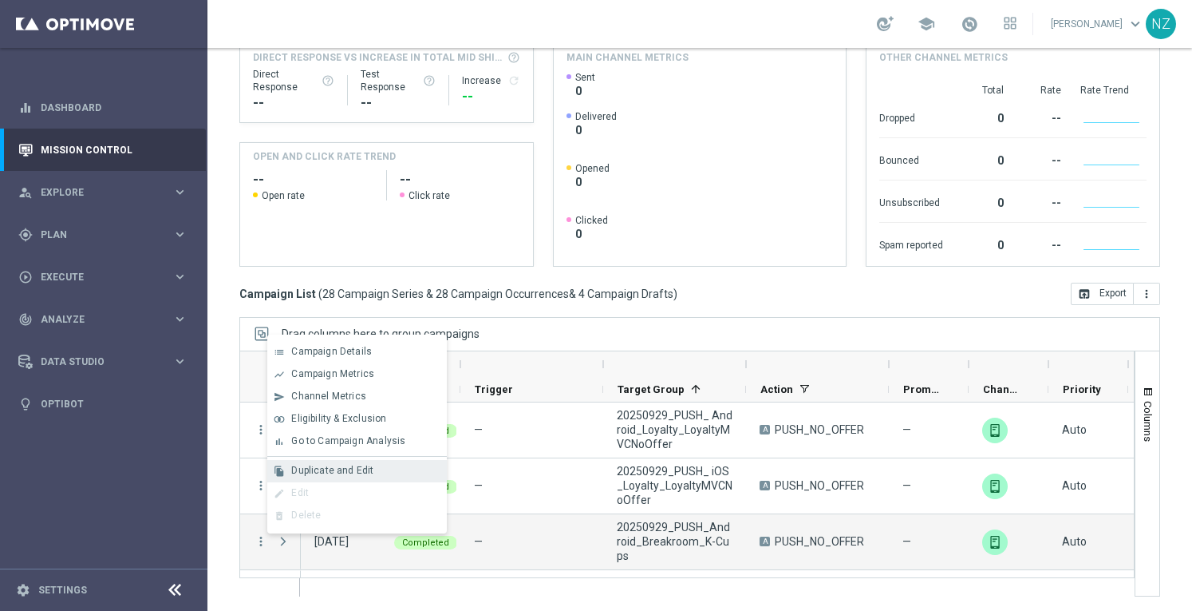
click at [335, 470] on span "Duplicate and Edit" at bounding box center [332, 469] width 82 height 11
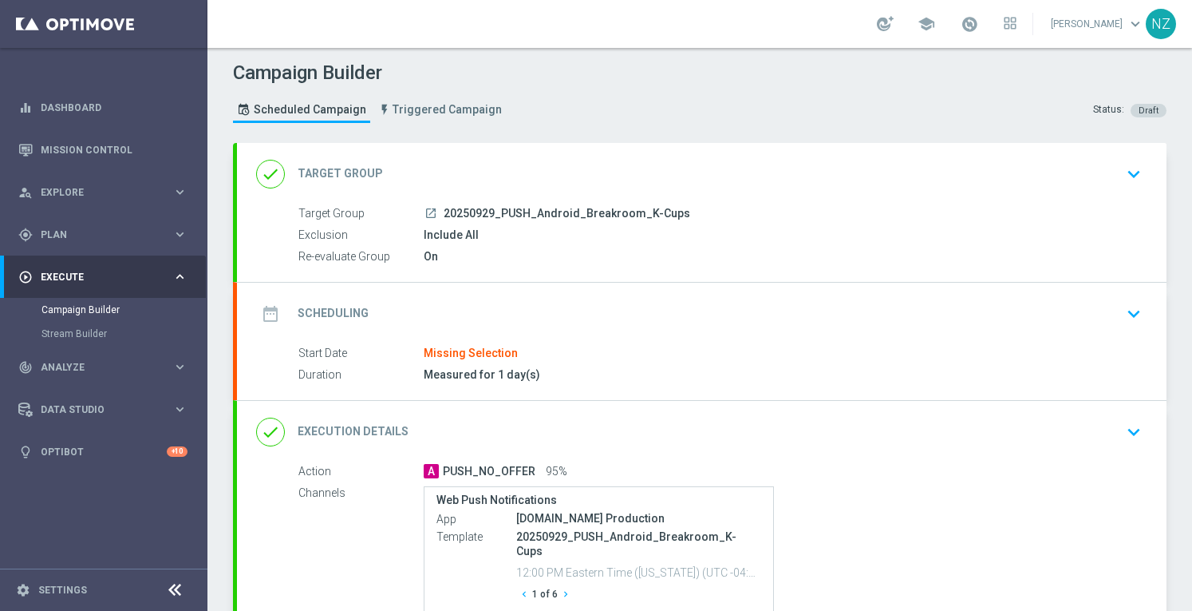
scroll to position [145, 0]
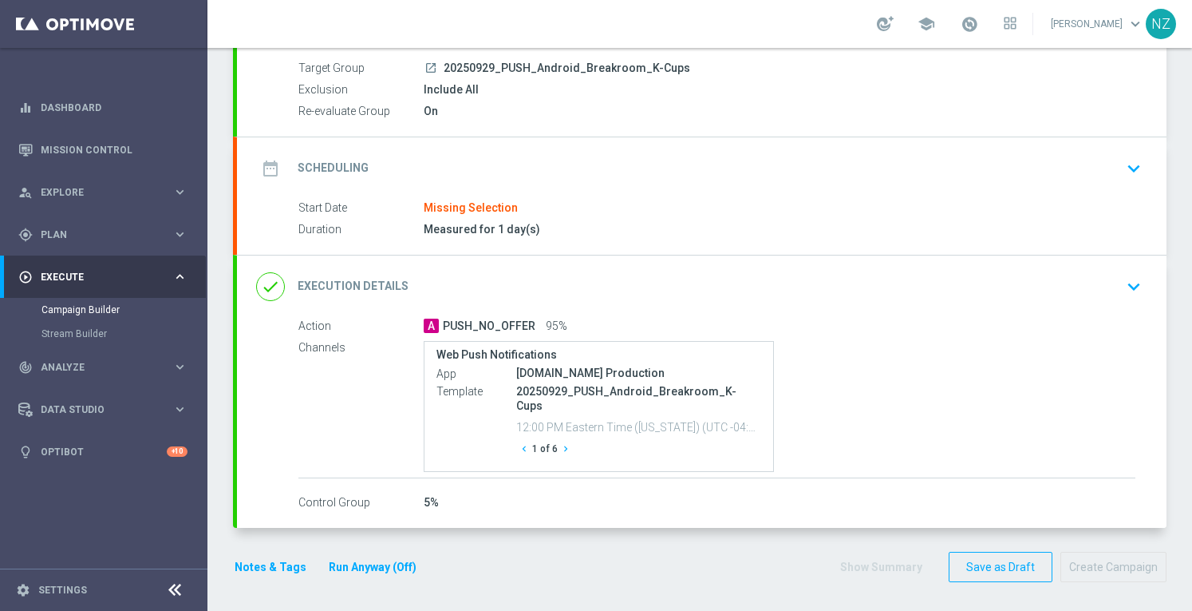
click at [1129, 161] on icon "keyboard_arrow_down" at bounding box center [1134, 168] width 24 height 24
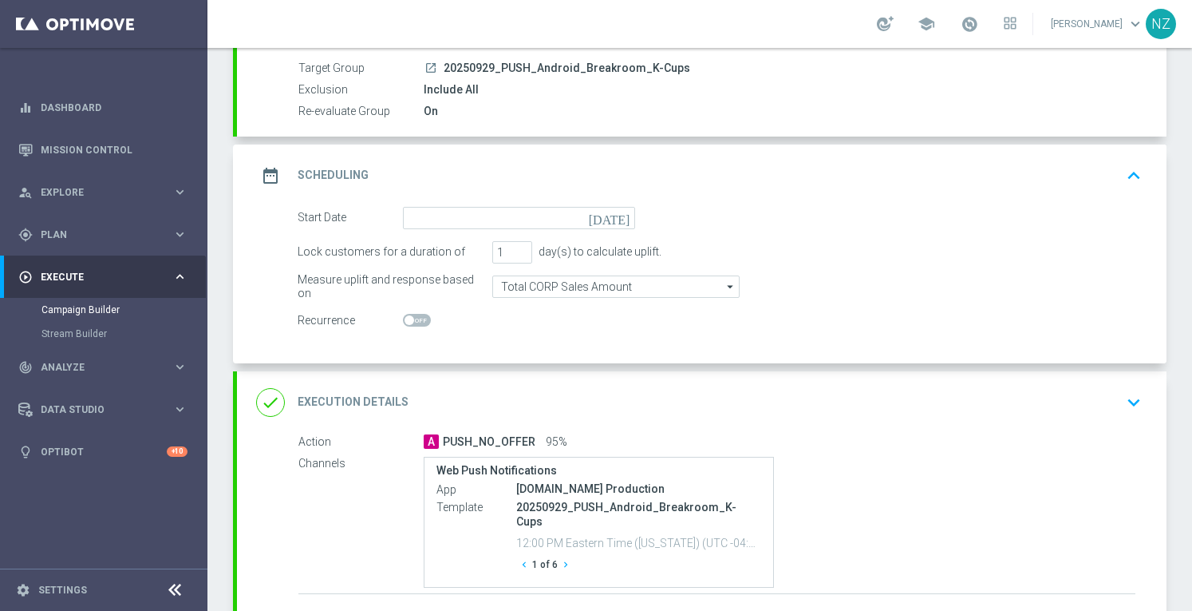
click at [1135, 395] on icon "keyboard_arrow_down" at bounding box center [1134, 402] width 24 height 24
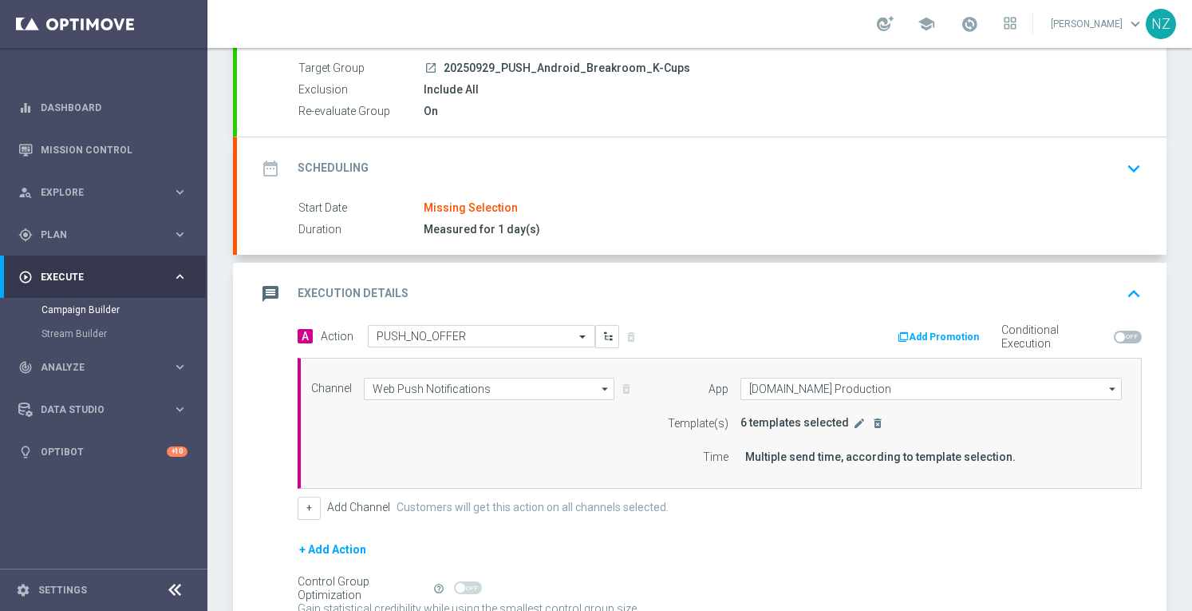
scroll to position [300, 0]
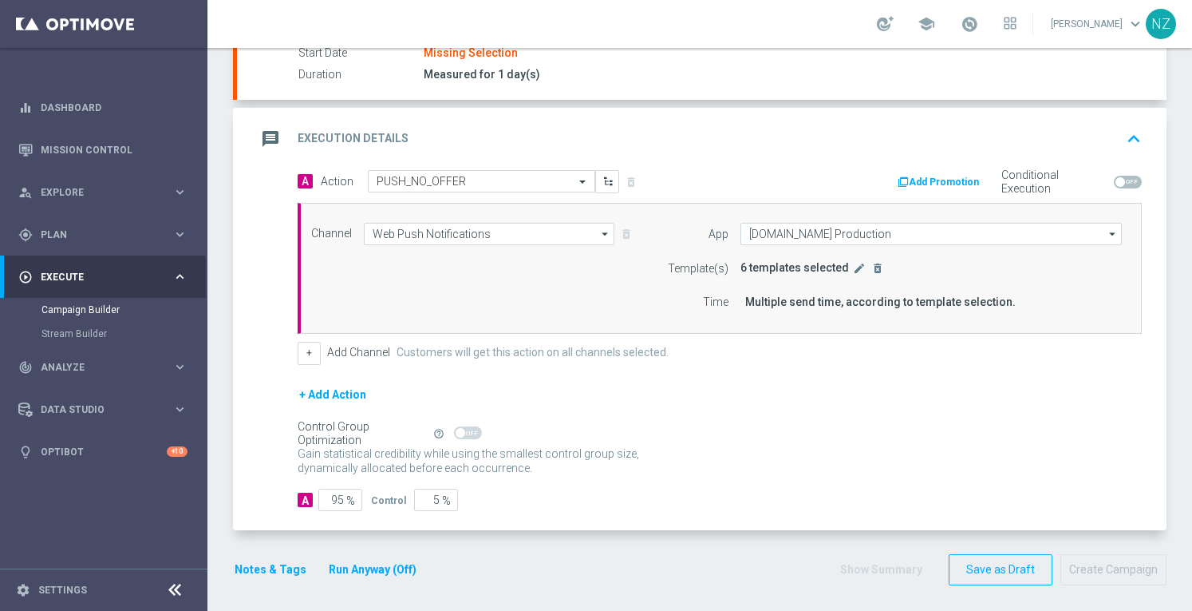
click at [852, 271] on button "edit" at bounding box center [860, 268] width 16 height 14
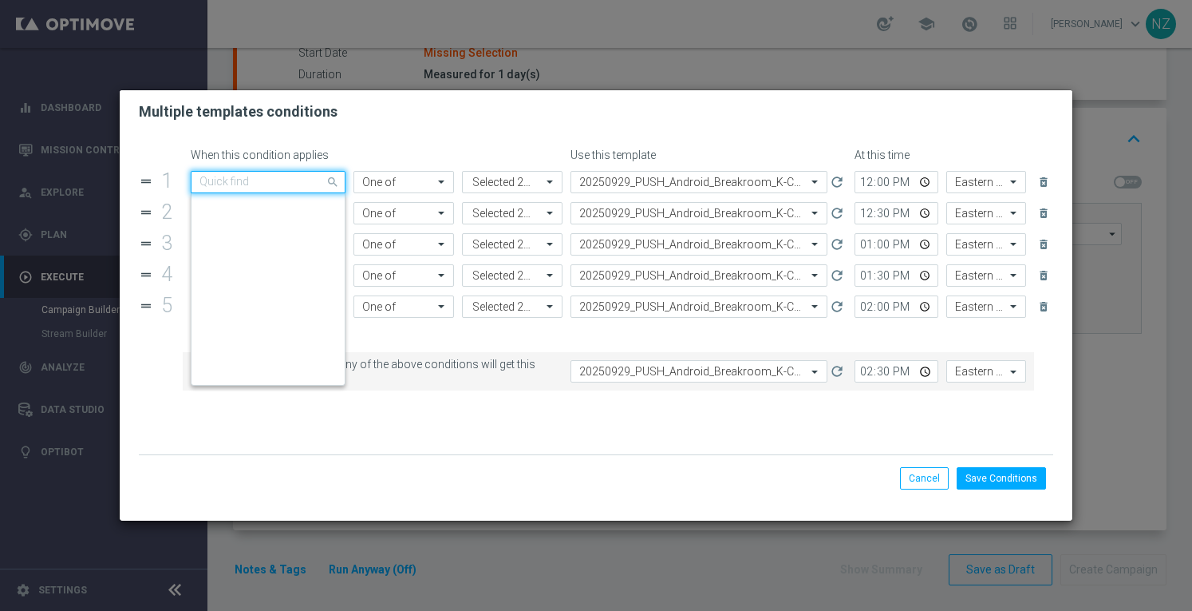
click at [326, 186] on span at bounding box center [335, 182] width 20 height 20
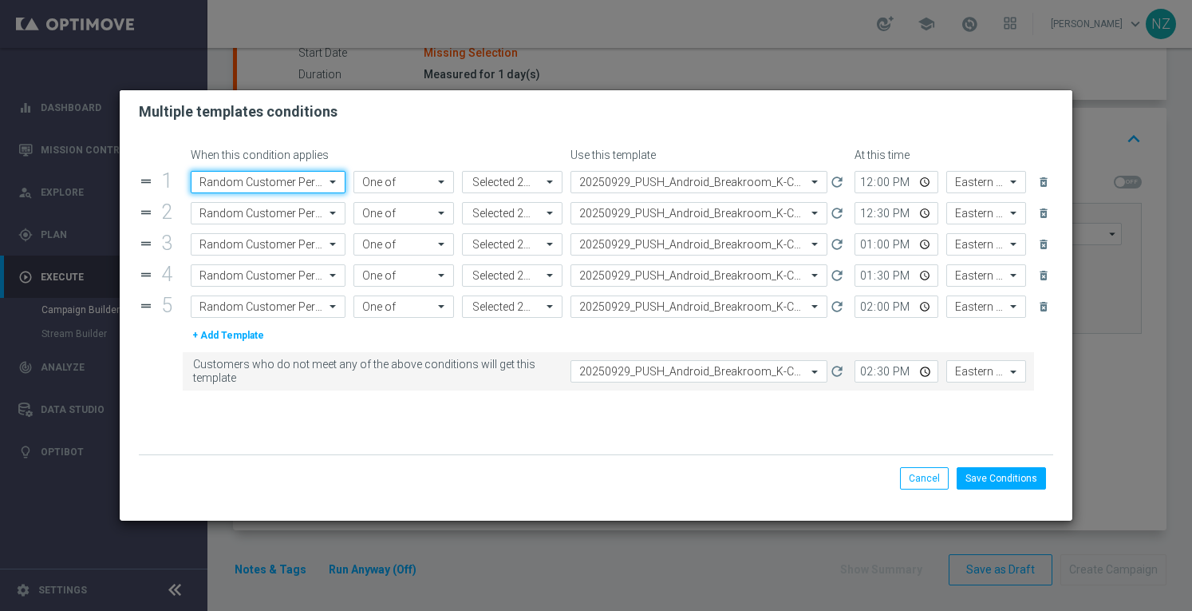
click at [326, 186] on span at bounding box center [335, 182] width 20 height 14
click at [942, 479] on button "Cancel" at bounding box center [924, 478] width 49 height 22
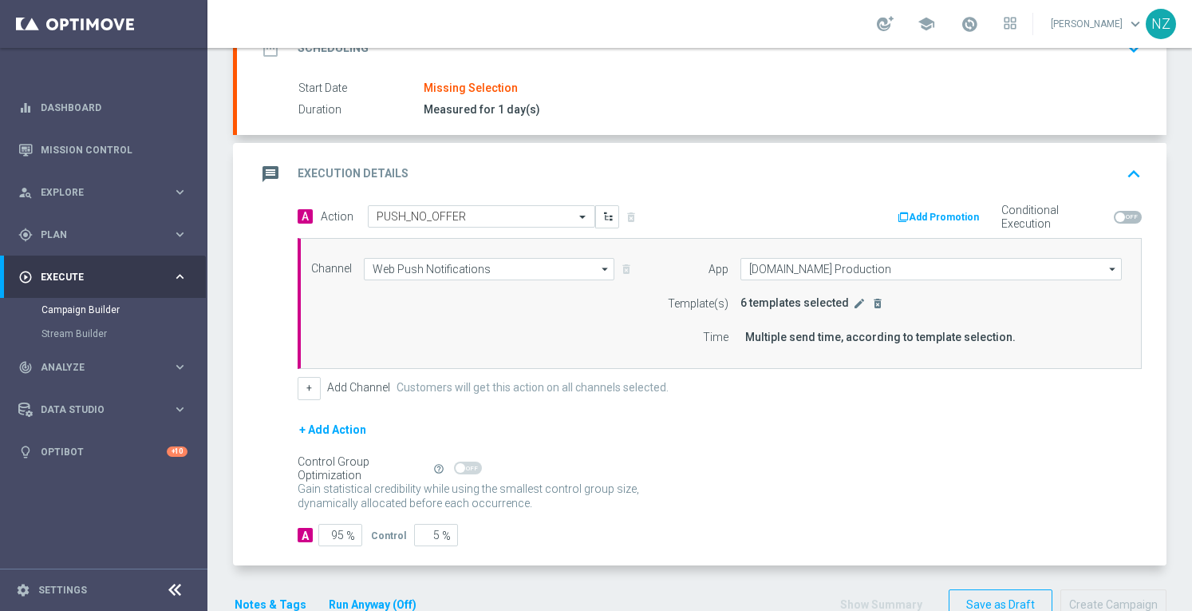
scroll to position [300, 0]
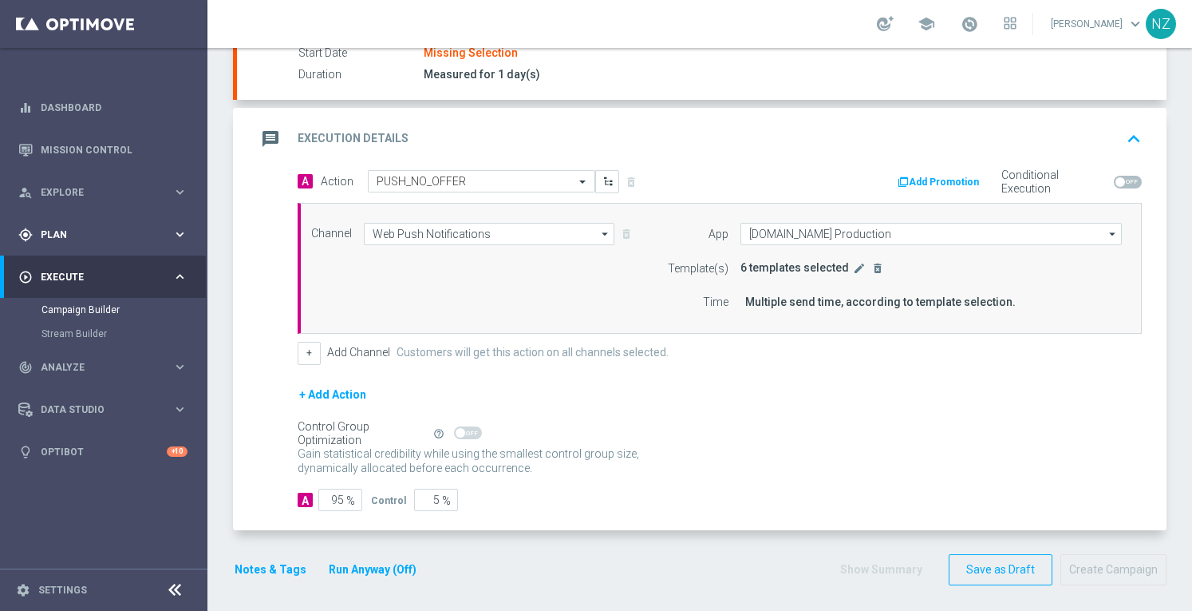
click at [126, 241] on div "gps_fixed Plan" at bounding box center [95, 234] width 154 height 14
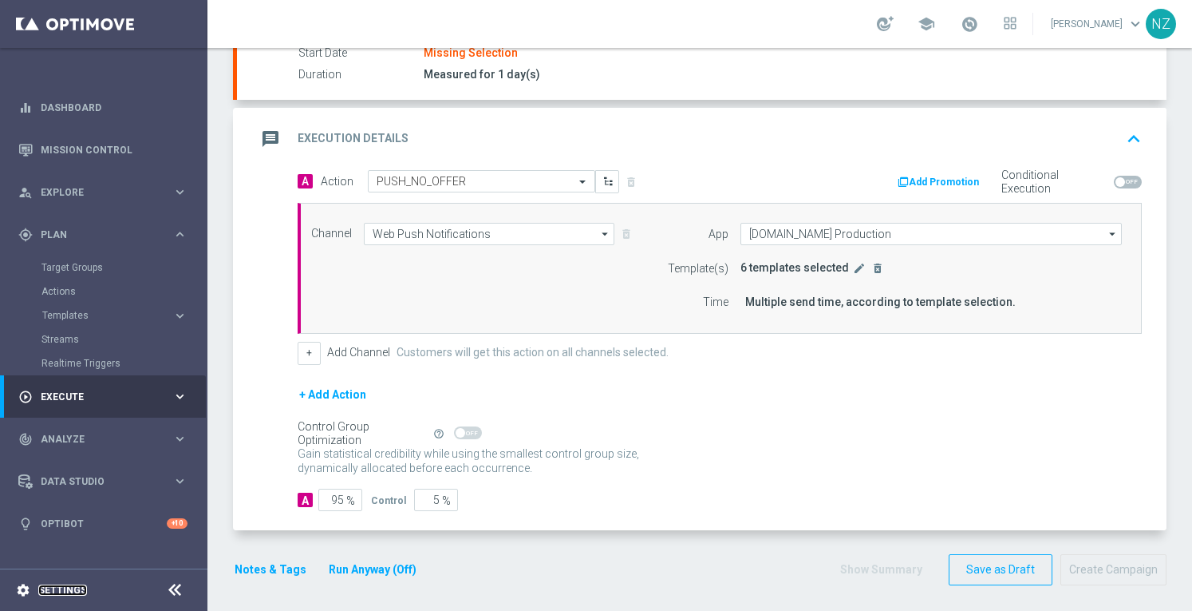
click at [71, 595] on link "Settings" at bounding box center [62, 590] width 49 height 10
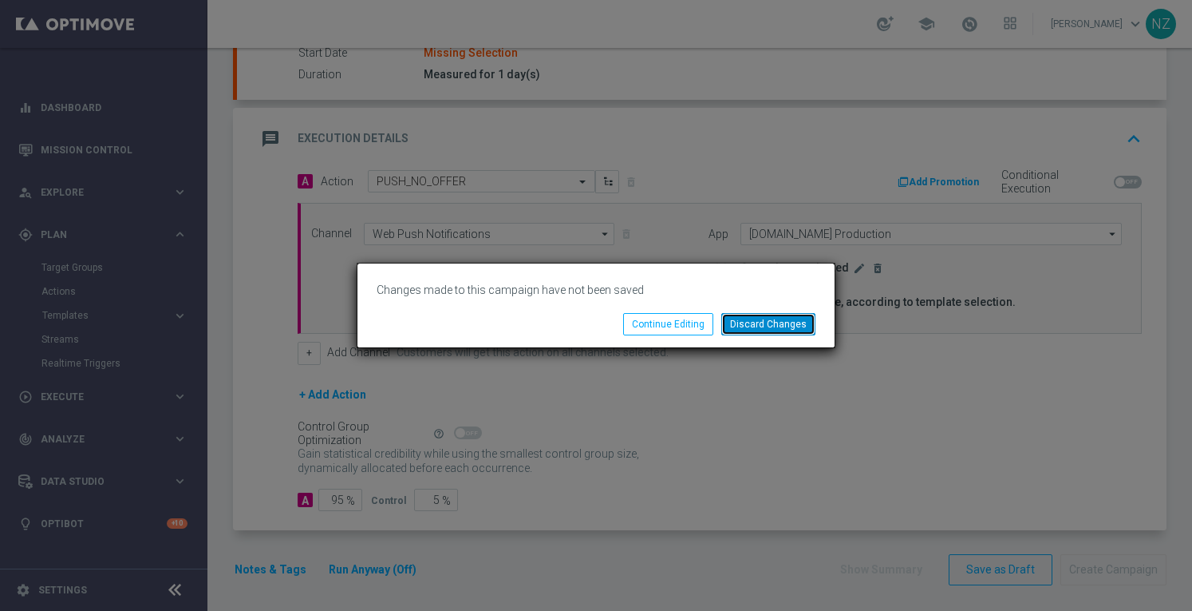
click at [777, 329] on button "Discard Changes" at bounding box center [768, 324] width 94 height 22
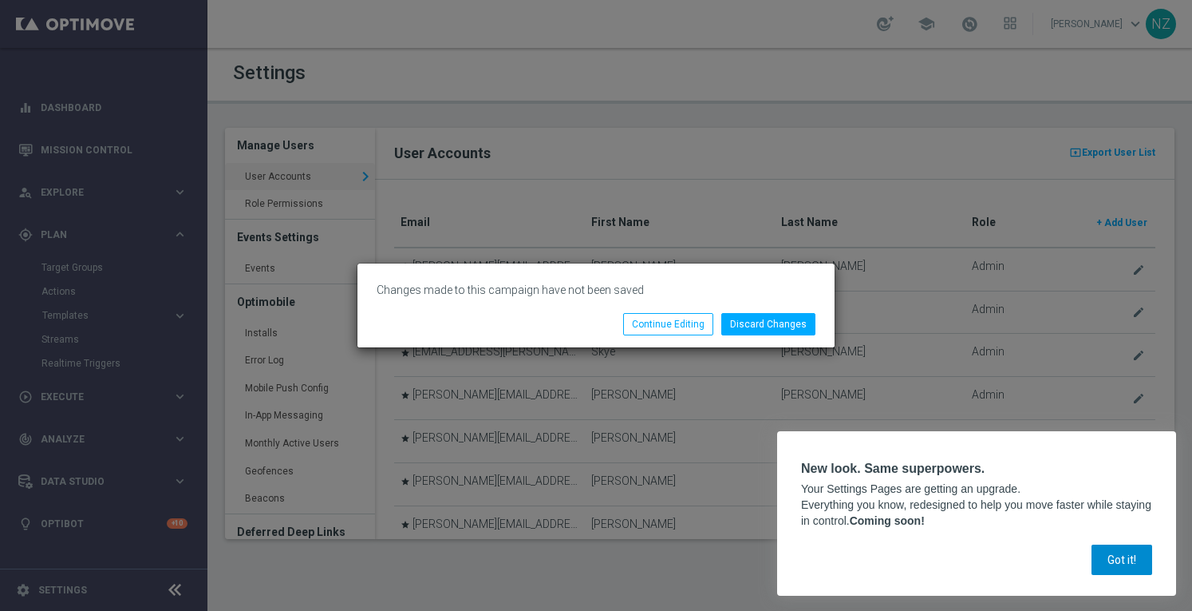
click at [1117, 559] on button "Got it!" at bounding box center [1122, 559] width 61 height 30
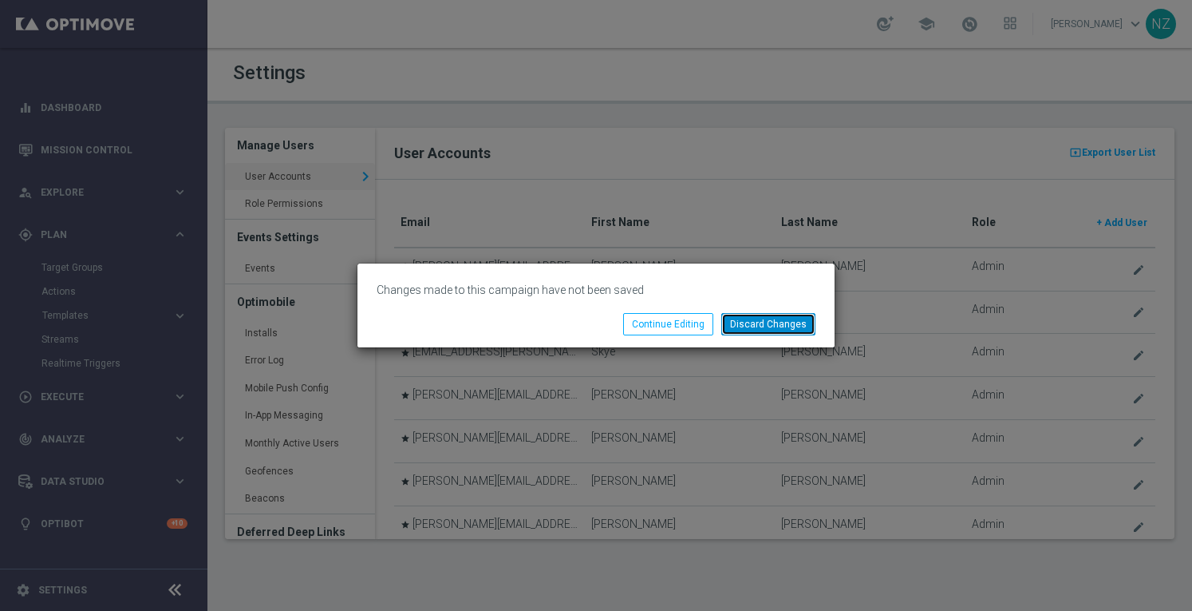
click at [779, 318] on button "Discard Changes" at bounding box center [768, 324] width 94 height 22
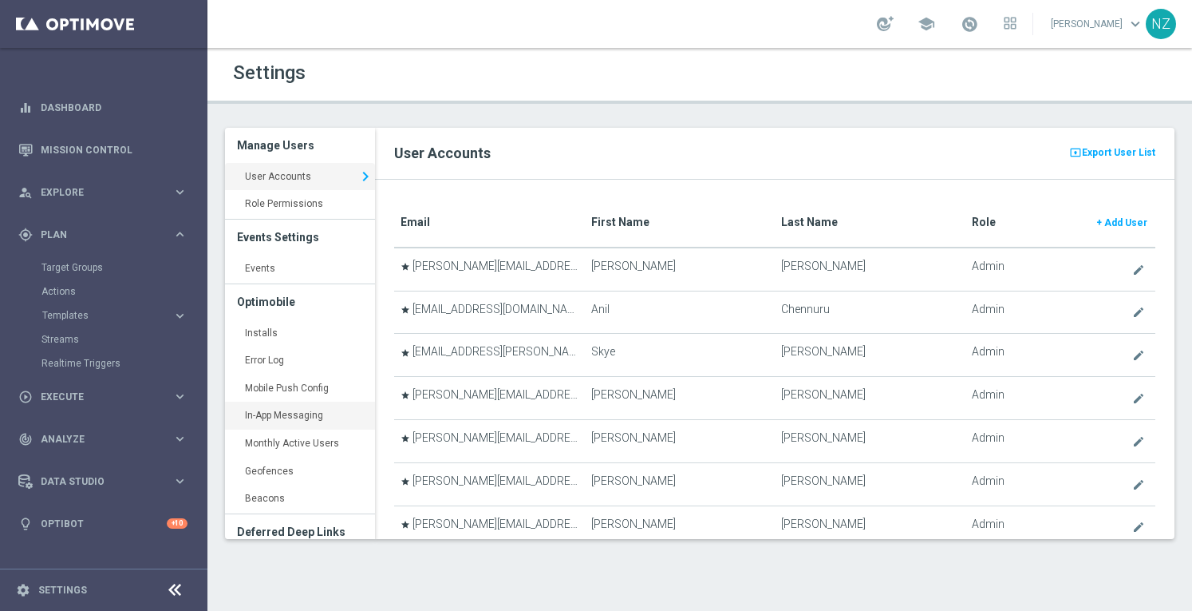
click at [298, 416] on link "In-App Messaging keyboard_arrow_right" at bounding box center [300, 415] width 150 height 29
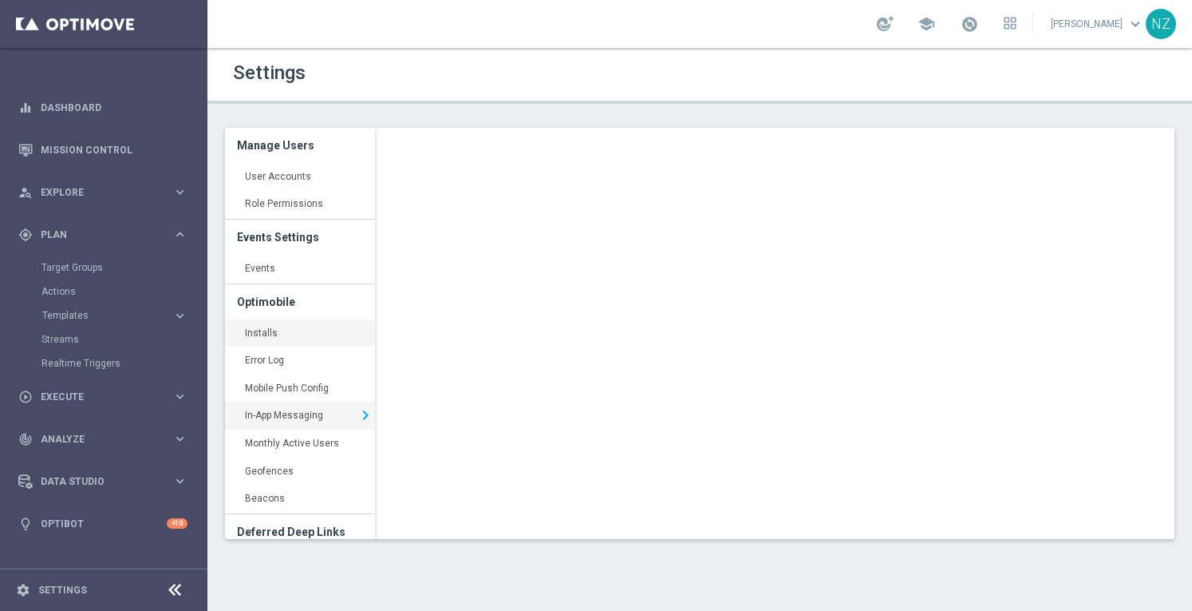
click at [268, 328] on link "Installs keyboard_arrow_right" at bounding box center [300, 333] width 150 height 29
click at [91, 448] on div "track_changes Analyze keyboard_arrow_right" at bounding box center [103, 438] width 206 height 42
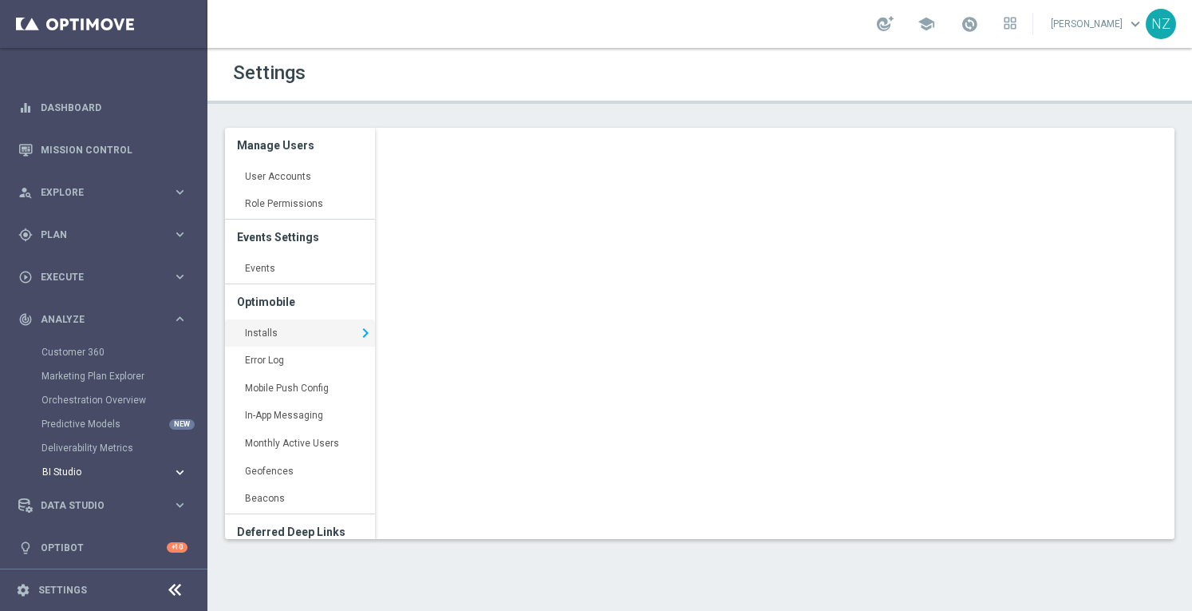
click at [96, 469] on span "BI Studio" at bounding box center [99, 472] width 114 height 10
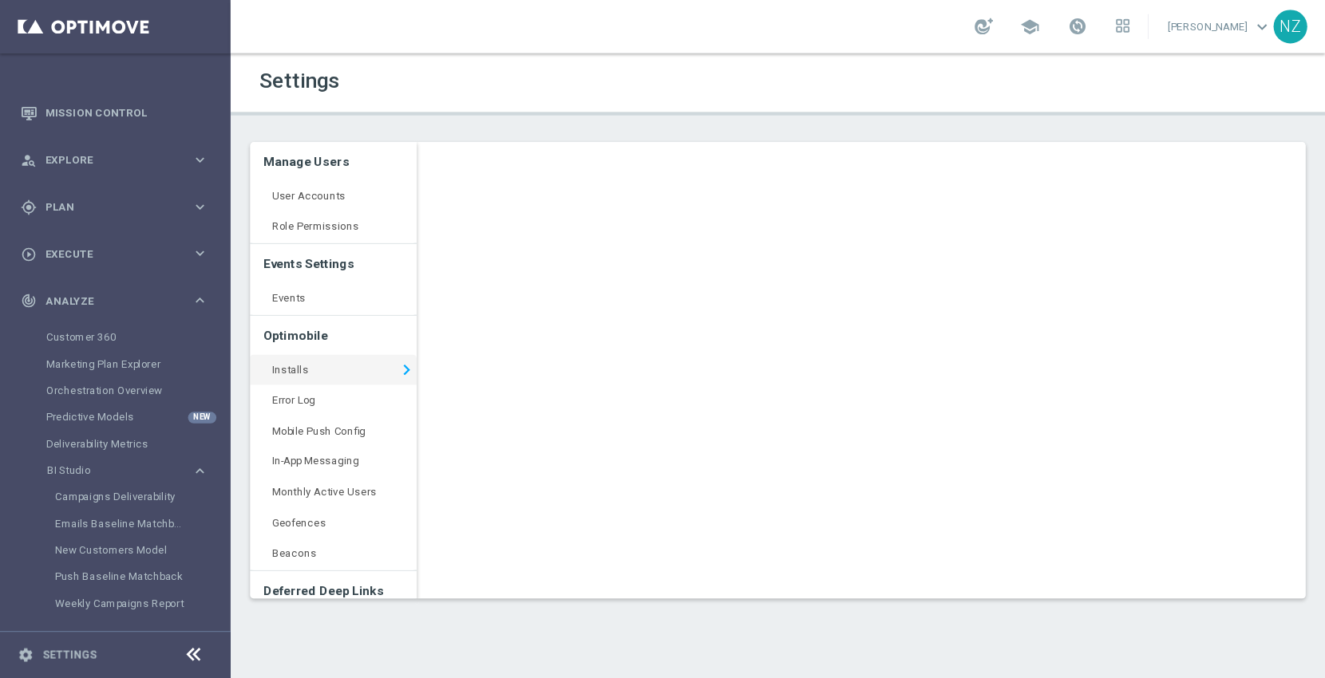
scroll to position [53, 0]
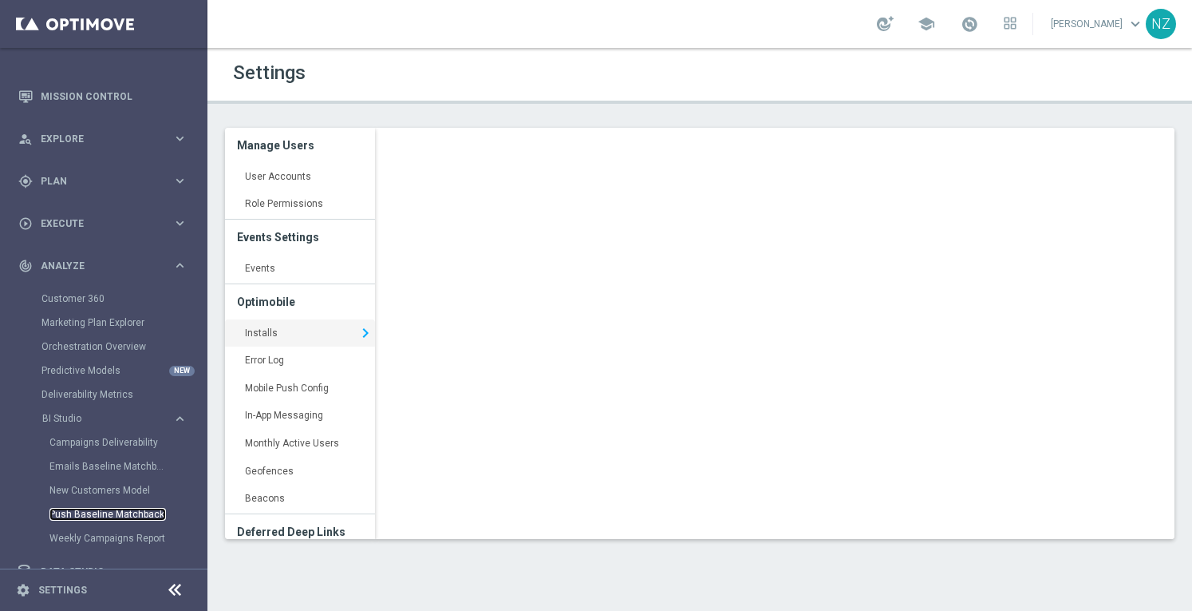
click at [137, 513] on link "Push Baseline Matchback" at bounding box center [107, 514] width 117 height 13
